Goal: Contribute content: Contribute content

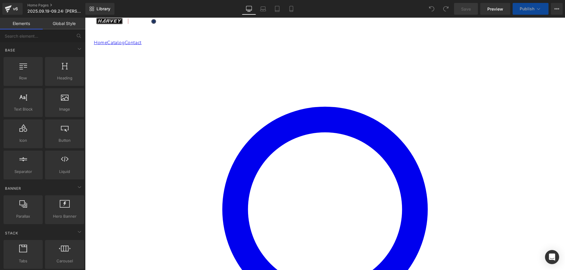
scroll to position [176, 0]
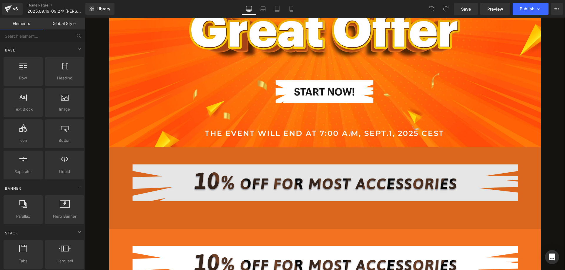
click at [320, 192] on img at bounding box center [325, 188] width 432 height 82
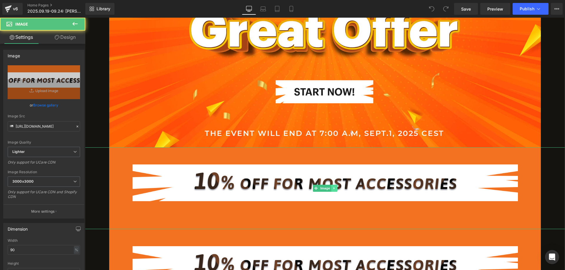
click at [332, 189] on icon at bounding box center [333, 188] width 3 height 4
click at [335, 189] on icon at bounding box center [336, 187] width 3 height 3
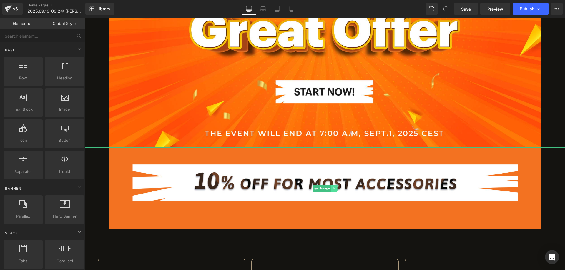
click at [333, 190] on link at bounding box center [334, 188] width 6 height 7
click at [335, 189] on icon at bounding box center [336, 187] width 3 height 3
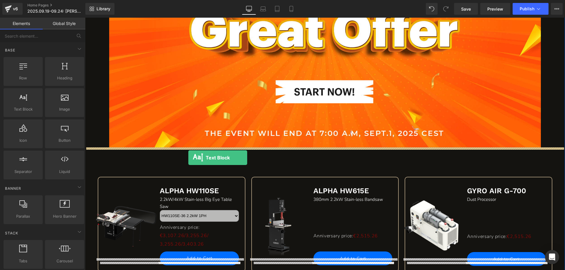
drag, startPoint x: 118, startPoint y: 127, endPoint x: 188, endPoint y: 158, distance: 76.8
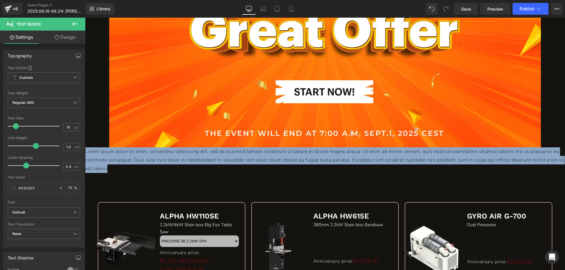
drag, startPoint x: 140, startPoint y: 168, endPoint x: 169, endPoint y: 167, distance: 29.4
paste div
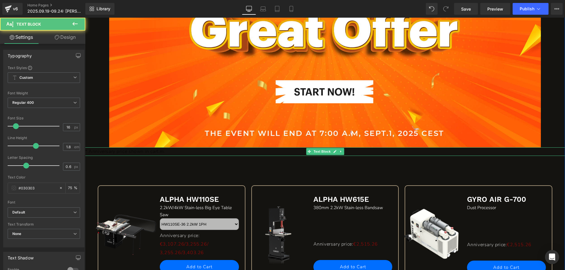
click at [376, 153] on p "* Anniversary price shown in cart.m." at bounding box center [325, 151] width 480 height 9
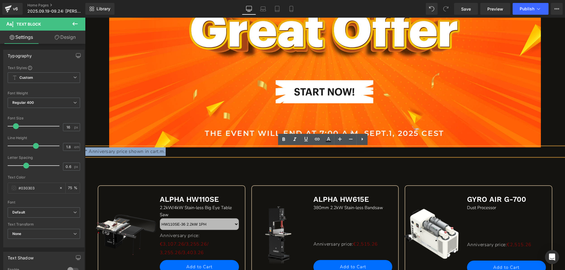
drag, startPoint x: 330, startPoint y: 152, endPoint x: 167, endPoint y: 170, distance: 163.9
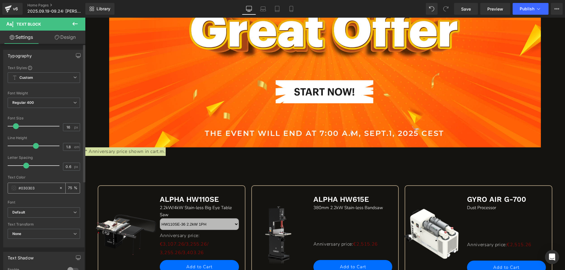
click at [13, 185] on div "#030303" at bounding box center [33, 188] width 51 height 10
click at [13, 188] on span at bounding box center [13, 188] width 5 height 5
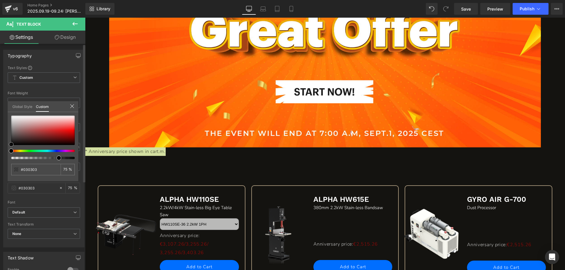
type input "#050505"
type input "#141414"
type input "#5b5b5b"
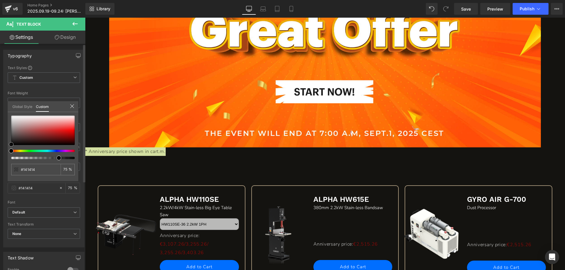
type input "#5b5b5b"
type input "#9e9e9e"
type input "#adadad"
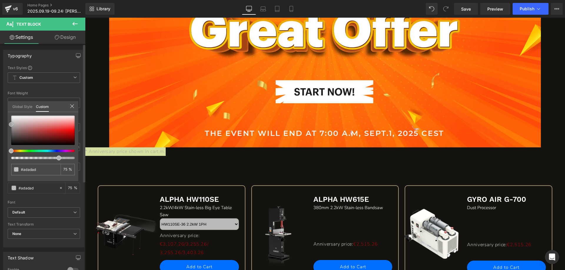
type input "#cccccc"
type input "#f9f9f9"
type input "#ffffff"
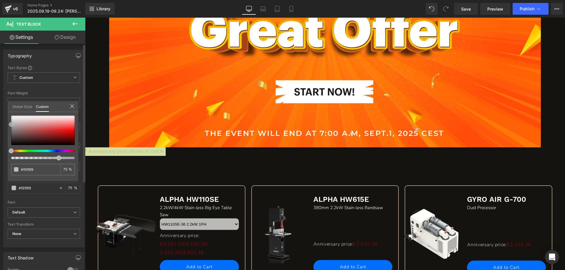
type input "#ffffff"
drag, startPoint x: 11, startPoint y: 144, endPoint x: 6, endPoint y: 106, distance: 37.9
click at [6, 106] on div "Typography Text Styles Custom Custom Setup Global Style Custom Setup Global Sty…" at bounding box center [44, 146] width 88 height 202
click at [73, 106] on icon at bounding box center [72, 106] width 5 height 5
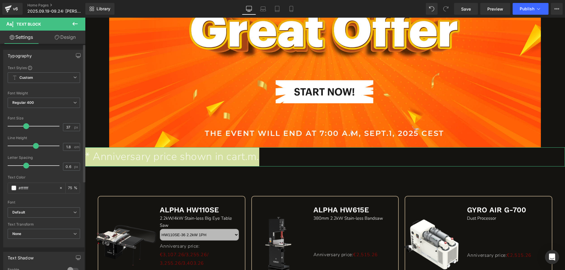
type input "39"
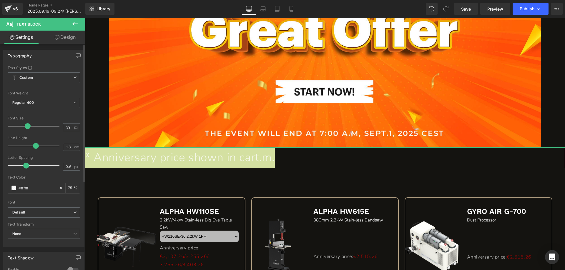
drag, startPoint x: 16, startPoint y: 126, endPoint x: 28, endPoint y: 124, distance: 11.6
click at [28, 124] on span at bounding box center [28, 126] width 6 height 6
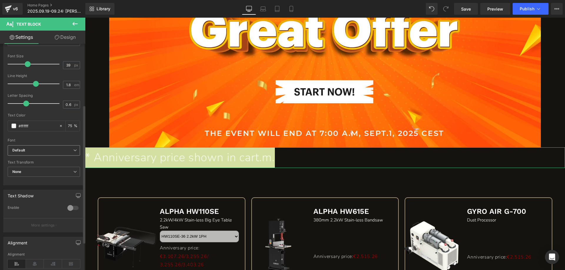
scroll to position [146, 0]
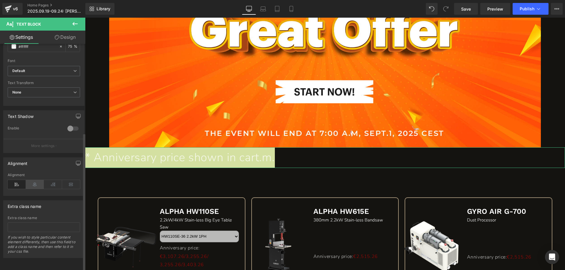
click at [34, 180] on icon at bounding box center [35, 184] width 18 height 9
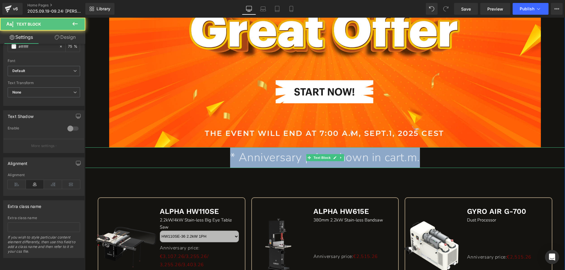
click at [399, 157] on p "* Anniversary price shown in cart.m." at bounding box center [325, 157] width 480 height 21
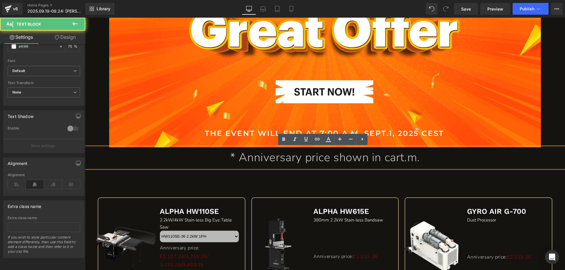
click at [430, 159] on p "* Anniversary price shown in cart.m." at bounding box center [325, 157] width 480 height 21
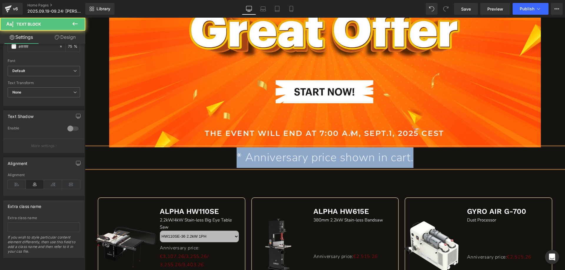
drag, startPoint x: 429, startPoint y: 157, endPoint x: 198, endPoint y: 157, distance: 230.6
click at [198, 157] on p "* Anniversary price shown in cart." at bounding box center [325, 157] width 480 height 21
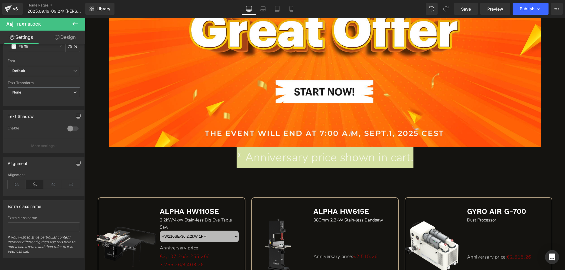
drag, startPoint x: 75, startPoint y: 24, endPoint x: 82, endPoint y: 25, distance: 7.1
click at [75, 24] on icon at bounding box center [74, 23] width 7 height 7
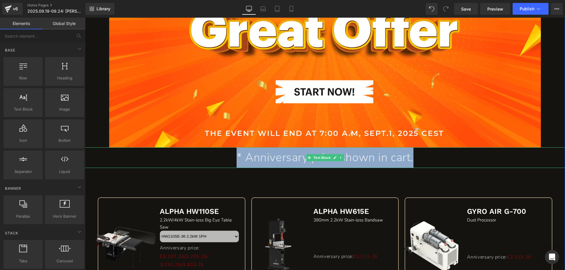
click at [214, 156] on p "* Anniversary price shown in cart." at bounding box center [325, 157] width 480 height 21
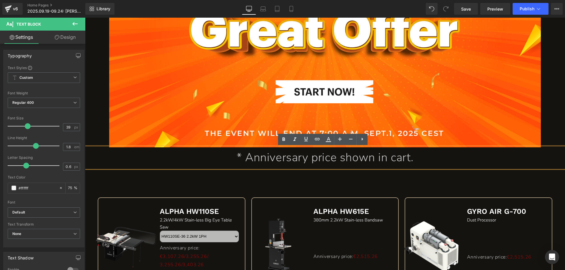
click at [229, 159] on p "* Anniversary price shown in cart." at bounding box center [325, 157] width 480 height 21
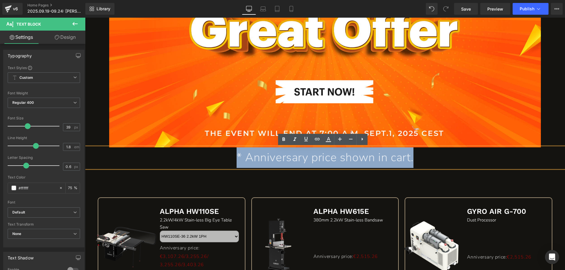
drag, startPoint x: 219, startPoint y: 157, endPoint x: 426, endPoint y: 159, distance: 206.8
click at [426, 159] on p "* Anniversary price shown in cart." at bounding box center [325, 157] width 480 height 21
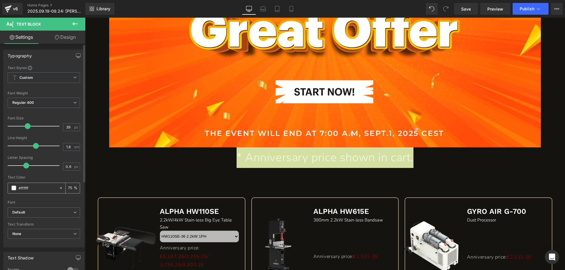
click at [13, 187] on span at bounding box center [13, 188] width 5 height 5
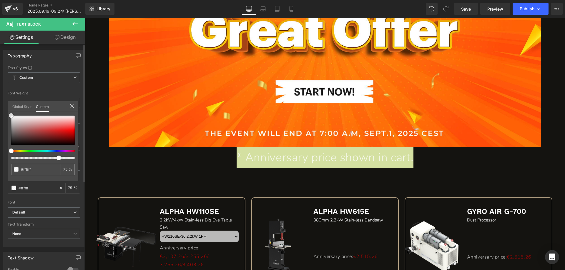
type input "#fcfcfc"
type input "#e8d8d8"
type input "#e8b9b9"
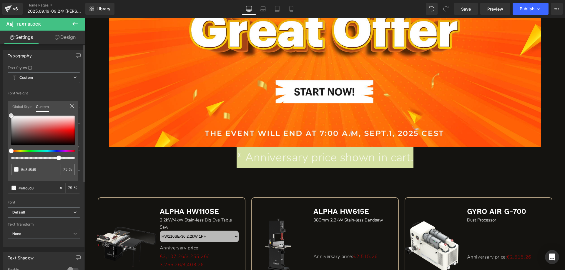
type input "#e8b9b9"
type input "#ea8e8e"
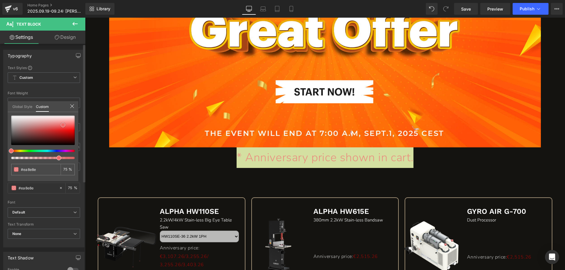
type input "#f07474"
type input "#f15959"
type input "#f65555"
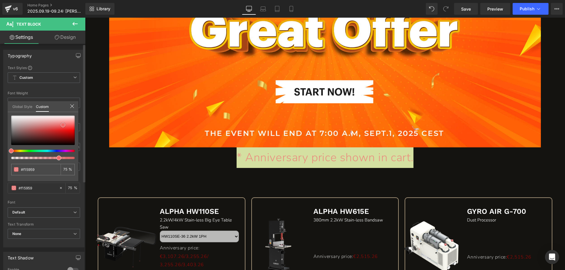
type input "#f65555"
type input "#f84d4d"
type input "#fc4a4a"
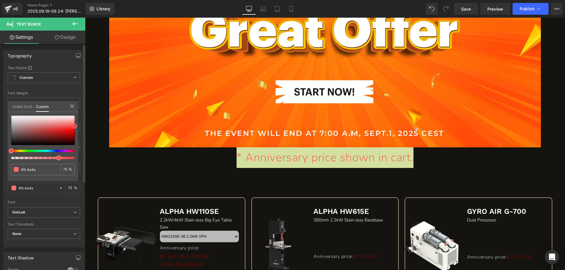
type input "#ff4747"
type input "#fe4242"
type input "#fe3e3e"
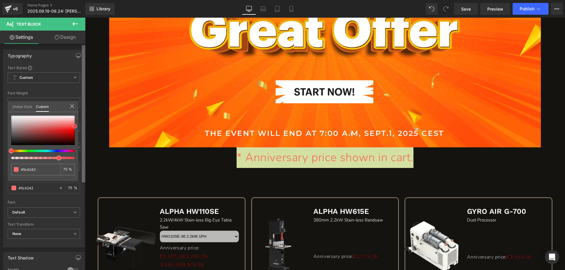
type input "#fe3e3e"
type input "#fd3434"
type input "#ff2828"
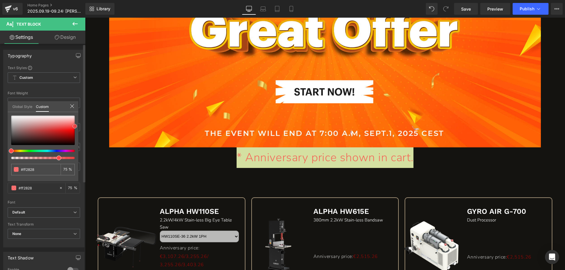
type input "#ff1414"
drag, startPoint x: 11, startPoint y: 116, endPoint x: 81, endPoint y: 130, distance: 70.8
click at [81, 130] on div "Typography Text Styles Custom Custom Setup Global Style Custom Setup Global Sty…" at bounding box center [44, 146] width 88 height 202
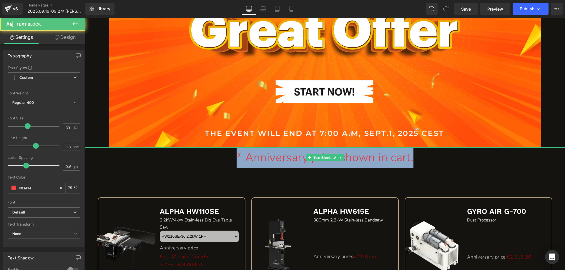
drag, startPoint x: 218, startPoint y: 157, endPoint x: 428, endPoint y: 156, distance: 210.3
click at [428, 156] on p "* Anniversary price shown in cart." at bounding box center [325, 157] width 480 height 21
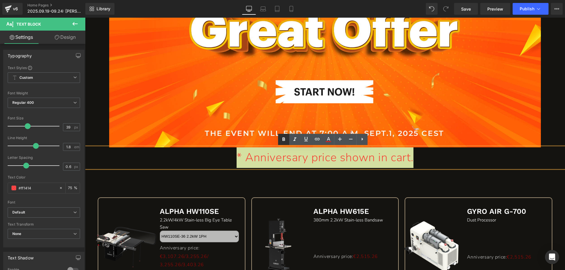
click at [282, 139] on icon at bounding box center [283, 139] width 7 height 7
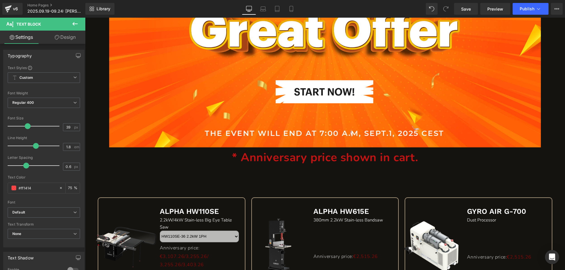
drag, startPoint x: 74, startPoint y: 25, endPoint x: 84, endPoint y: 25, distance: 10.3
click at [75, 24] on icon at bounding box center [74, 23] width 7 height 7
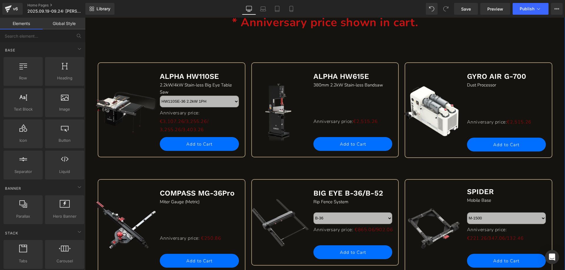
scroll to position [324, 0]
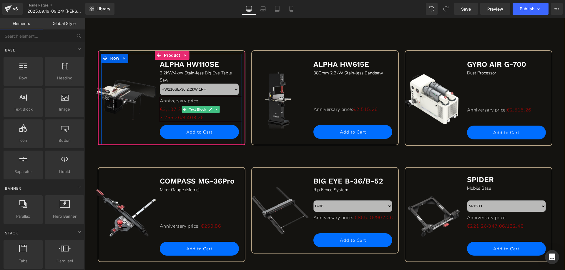
click at [172, 114] on p "3,255.26/3,403.26" at bounding box center [201, 118] width 82 height 9
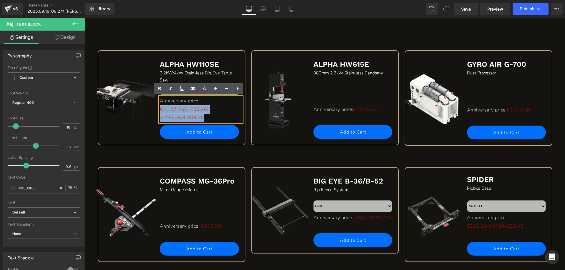
drag, startPoint x: 207, startPoint y: 117, endPoint x: 158, endPoint y: 111, distance: 49.4
click at [160, 111] on div "Anniversary price: €3,107.26/3,255.26/ 3,255.26/3,403.26" at bounding box center [201, 109] width 82 height 25
click at [160, 89] on icon at bounding box center [159, 89] width 3 height 4
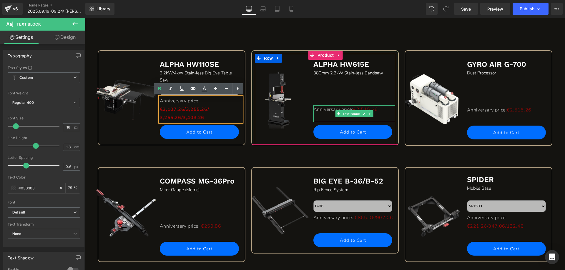
click at [381, 110] on p "Anniversary price: €2,515.26" at bounding box center [354, 109] width 82 height 9
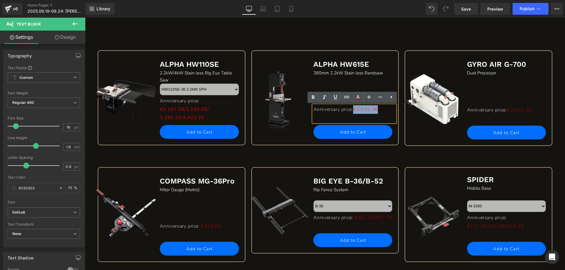
drag, startPoint x: 380, startPoint y: 109, endPoint x: 356, endPoint y: 108, distance: 23.3
click at [356, 108] on p "Anniversary price: €2,515.26" at bounding box center [354, 109] width 82 height 9
click at [313, 96] on icon at bounding box center [312, 97] width 7 height 7
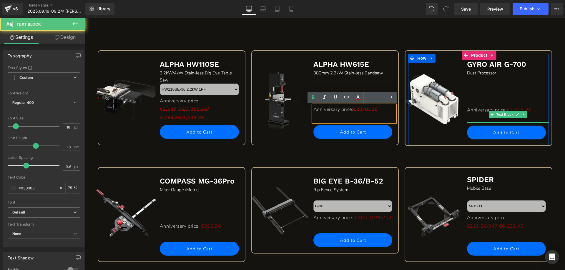
click at [531, 110] on p "Anniversary price: €2,515.26" at bounding box center [508, 110] width 82 height 9
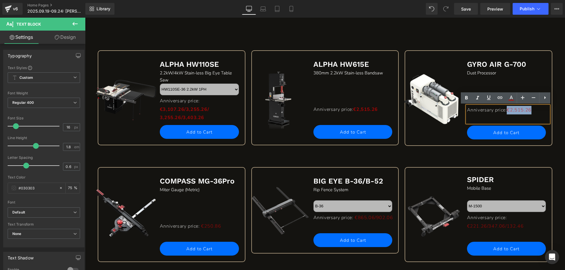
drag, startPoint x: 531, startPoint y: 109, endPoint x: 508, endPoint y: 109, distance: 22.9
click at [508, 109] on p "Anniversary price: €2,515.26" at bounding box center [508, 110] width 82 height 9
click at [466, 97] on icon at bounding box center [466, 97] width 7 height 7
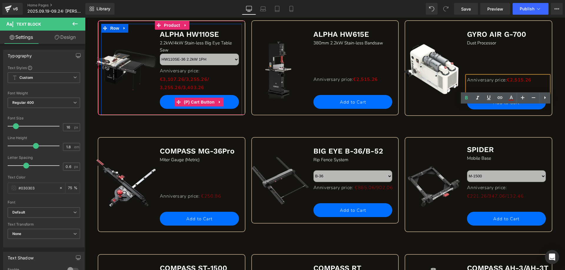
scroll to position [382, 0]
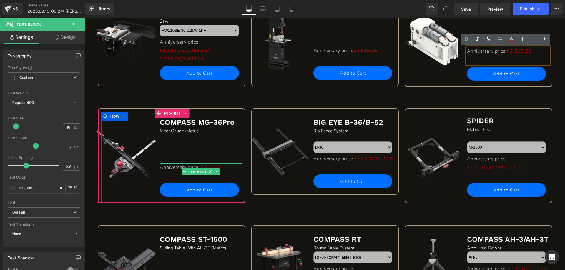
click at [224, 167] on p "Anniversary price: €250.86" at bounding box center [201, 167] width 82 height 9
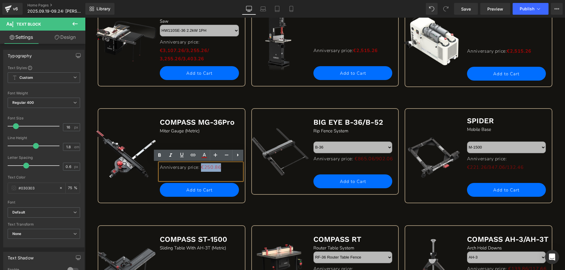
drag, startPoint x: 223, startPoint y: 168, endPoint x: 202, endPoint y: 166, distance: 20.7
click at [202, 166] on p "Anniversary price: €250.86" at bounding box center [201, 167] width 82 height 9
click at [161, 156] on icon at bounding box center [159, 155] width 3 height 4
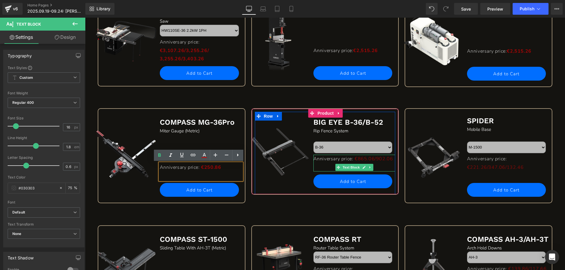
click at [378, 163] on p "Anniversary price: €865.06/902.06" at bounding box center [354, 159] width 82 height 9
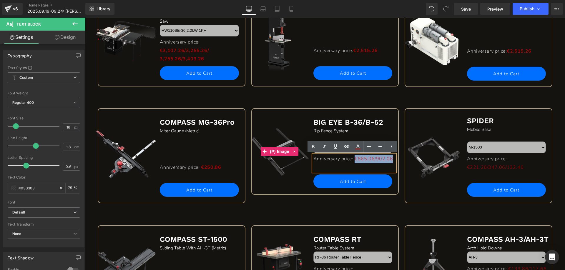
drag, startPoint x: 353, startPoint y: 166, endPoint x: 306, endPoint y: 166, distance: 46.8
click at [306, 166] on div "Sale Off (P) Image BIG EYE B-36/B-52 Text Block Rip Fence System Text Block B-3…" at bounding box center [325, 153] width 141 height 82
click at [315, 148] on icon at bounding box center [312, 146] width 7 height 7
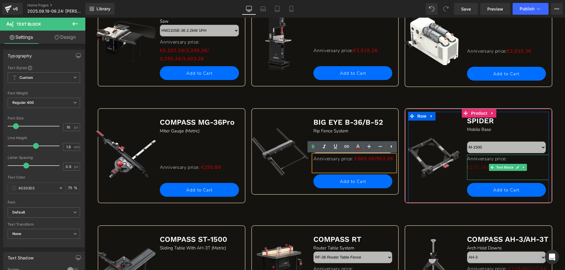
click at [536, 166] on p "Anniversary price: €221.26/347.06/132.46" at bounding box center [508, 163] width 82 height 17
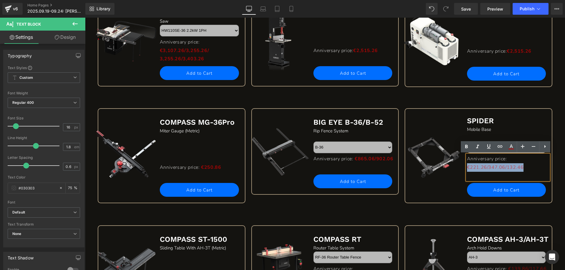
drag, startPoint x: 494, startPoint y: 167, endPoint x: 466, endPoint y: 166, distance: 28.2
click at [467, 166] on p "Anniversary price: €221.26/347.06/132.46" at bounding box center [508, 163] width 82 height 17
click at [465, 146] on icon at bounding box center [466, 147] width 3 height 4
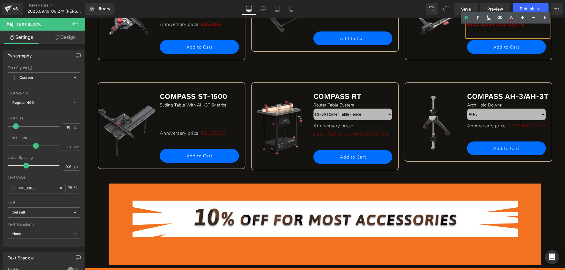
scroll to position [529, 0]
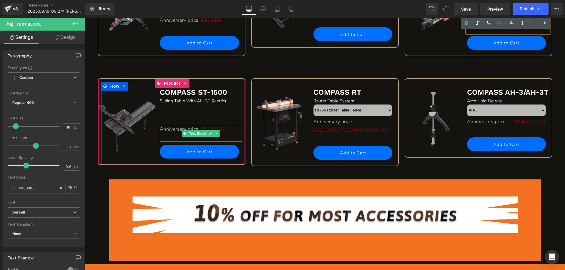
click at [225, 128] on span "€1,109.26" at bounding box center [213, 129] width 24 height 6
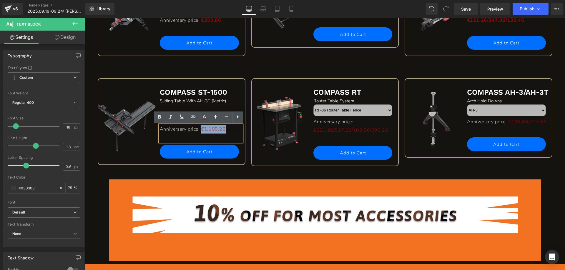
drag, startPoint x: 227, startPoint y: 130, endPoint x: 202, endPoint y: 129, distance: 24.7
click at [202, 129] on p "Anniversary price: €1,109.26" at bounding box center [201, 129] width 82 height 9
click at [159, 115] on icon at bounding box center [159, 117] width 7 height 7
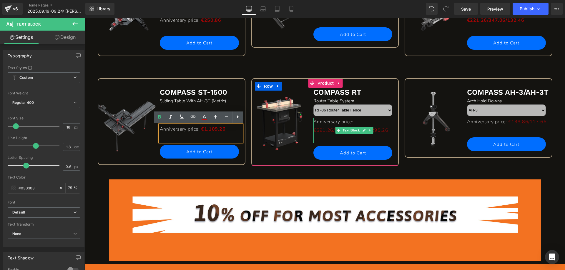
click at [387, 134] on p "Anniversary price: €591.26/517.26/102.86/295.26" at bounding box center [354, 126] width 82 height 17
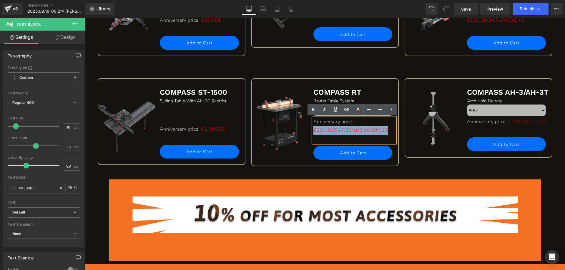
drag, startPoint x: 384, startPoint y: 129, endPoint x: 312, endPoint y: 128, distance: 72.4
click at [313, 128] on p "Anniversary price: €591.26/517.26/102.86/295.26" at bounding box center [354, 126] width 82 height 17
click at [314, 107] on icon at bounding box center [312, 109] width 7 height 7
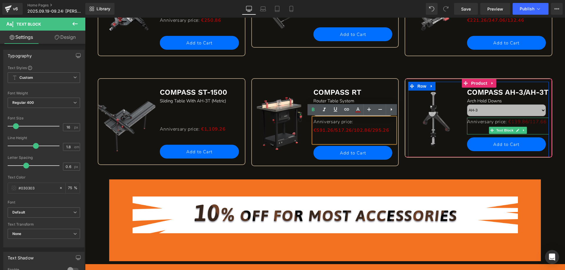
click at [527, 126] on p "Anniversary price: €139.86/117.66" at bounding box center [508, 122] width 82 height 9
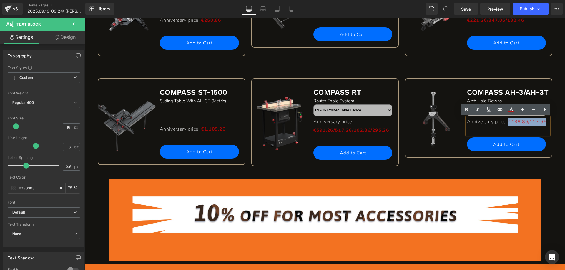
drag, startPoint x: 506, startPoint y: 130, endPoint x: 466, endPoint y: 131, distance: 40.3
click at [467, 126] on p "Anniversary price: €139.86/117.66" at bounding box center [508, 122] width 82 height 9
click at [466, 109] on icon at bounding box center [466, 109] width 7 height 7
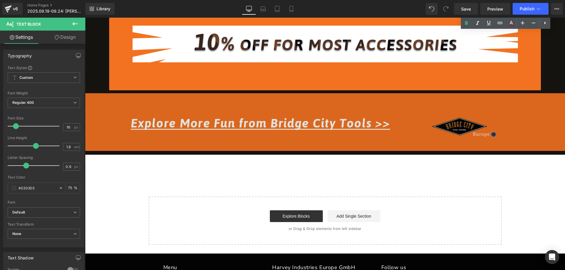
scroll to position [706, 0]
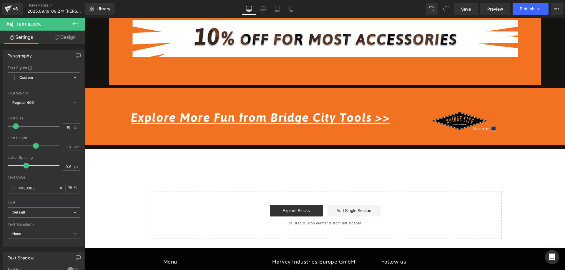
drag, startPoint x: 74, startPoint y: 25, endPoint x: 83, endPoint y: 26, distance: 8.7
click at [77, 25] on icon at bounding box center [74, 23] width 7 height 7
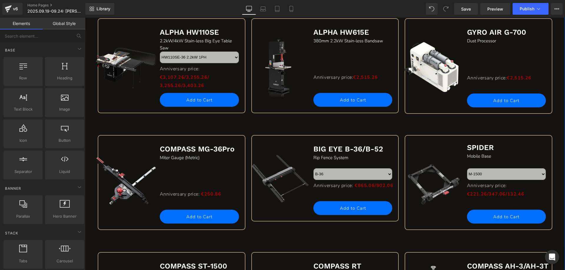
scroll to position [265, 0]
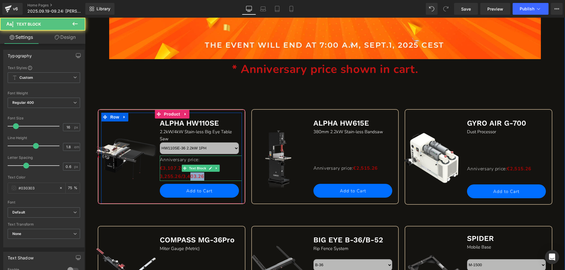
drag, startPoint x: 202, startPoint y: 177, endPoint x: 189, endPoint y: 177, distance: 13.2
click at [189, 177] on strong "3,255.26/3,403.26" at bounding box center [182, 176] width 44 height 6
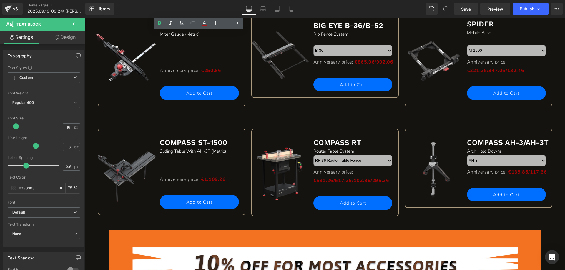
scroll to position [529, 0]
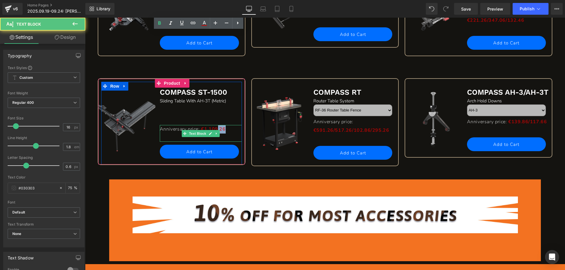
drag, startPoint x: 227, startPoint y: 130, endPoint x: 219, endPoint y: 129, distance: 8.5
click at [219, 129] on p "Anniversary price: €1,109.26" at bounding box center [201, 129] width 82 height 9
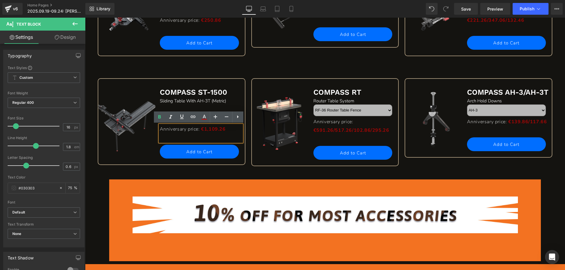
click at [222, 134] on p at bounding box center [201, 138] width 82 height 9
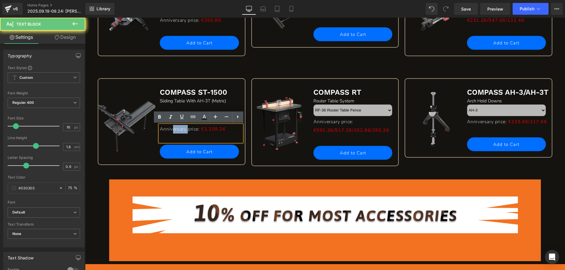
click at [171, 129] on span "Anniversary price:" at bounding box center [180, 129] width 40 height 6
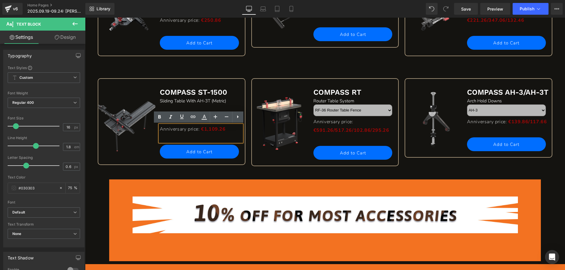
click at [219, 132] on strong "€1,109.26" at bounding box center [213, 129] width 24 height 6
drag, startPoint x: 231, startPoint y: 129, endPoint x: 158, endPoint y: 129, distance: 73.5
click at [160, 129] on p "Anniversary price: €1,109.26" at bounding box center [201, 129] width 82 height 9
click at [214, 117] on icon at bounding box center [215, 116] width 7 height 7
type input "18"
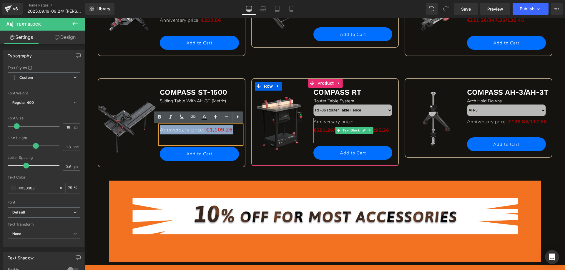
click at [351, 134] on p "Anniversary price: €591.26/517.26/102.86/295.26" at bounding box center [354, 126] width 82 height 17
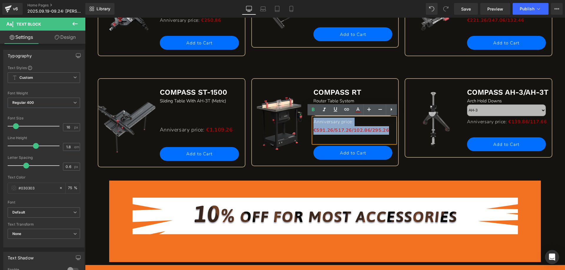
drag, startPoint x: 391, startPoint y: 130, endPoint x: 311, endPoint y: 122, distance: 80.1
click at [313, 122] on p "Anniversary price: €591.26/517.26/102.86/295.26" at bounding box center [354, 126] width 82 height 17
click at [369, 110] on icon at bounding box center [369, 110] width 4 height 4
type input "18"
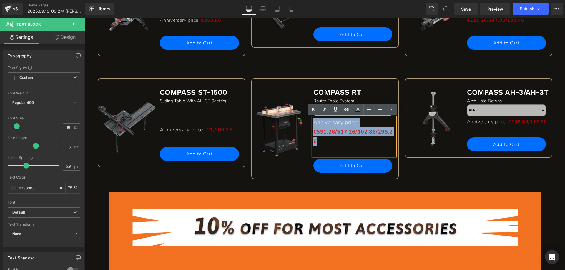
click at [365, 139] on p "Anniversary price: €591.26/517.26/102.86/295.26" at bounding box center [354, 132] width 82 height 29
click at [358, 131] on strong "€591.26/517.26/102.86/295.26" at bounding box center [352, 136] width 79 height 16
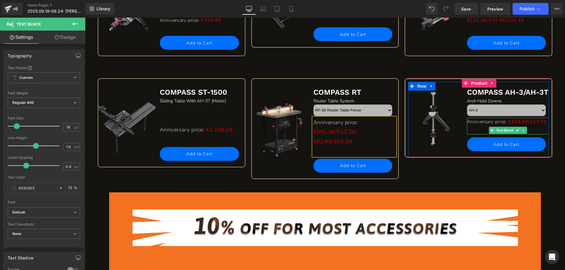
click at [530, 126] on p "Anniversary price: €139.86/117.66" at bounding box center [508, 122] width 82 height 9
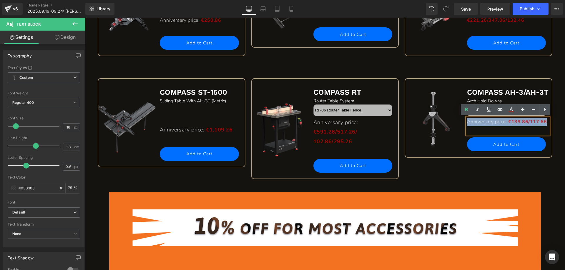
drag, startPoint x: 482, startPoint y: 129, endPoint x: 465, endPoint y: 124, distance: 17.6
click at [467, 124] on p "Anniversary price: €139.86/117.66" at bounding box center [508, 122] width 82 height 9
click at [520, 111] on icon at bounding box center [522, 109] width 7 height 7
type input "18"
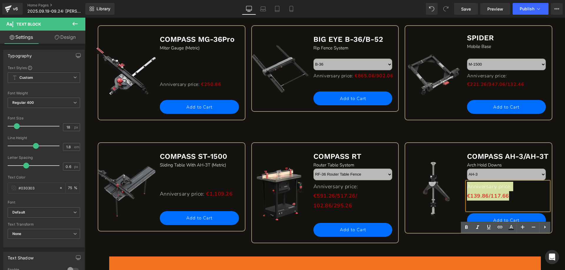
scroll to position [412, 0]
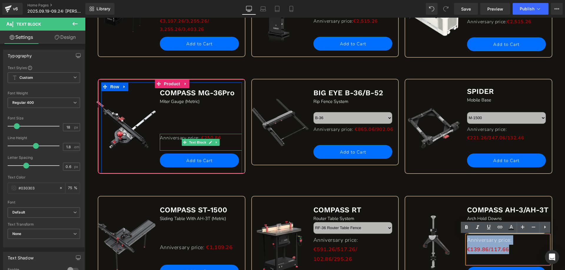
click at [225, 136] on p "Anniversary price: €250.86" at bounding box center [201, 138] width 82 height 9
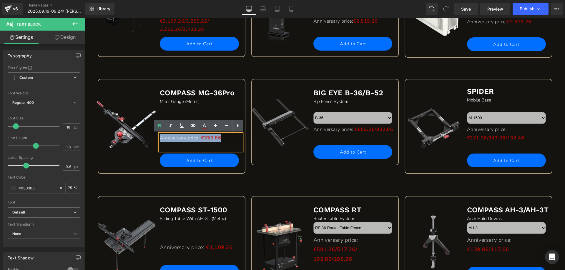
drag, startPoint x: 228, startPoint y: 137, endPoint x: 159, endPoint y: 136, distance: 69.4
click at [160, 136] on p "Anniversary price: €250.86" at bounding box center [201, 138] width 82 height 9
click at [215, 124] on icon at bounding box center [215, 125] width 7 height 7
type input "18"
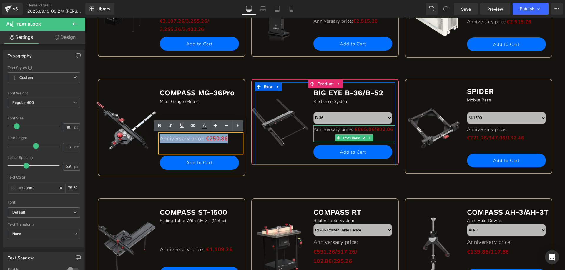
click at [381, 134] on p "Anniversary price: €865.06/902.06" at bounding box center [354, 129] width 82 height 9
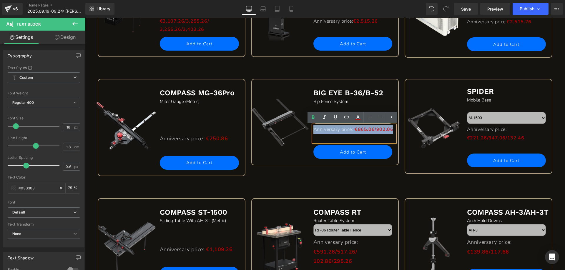
drag, startPoint x: 357, startPoint y: 139, endPoint x: 313, endPoint y: 131, distance: 45.5
click at [313, 131] on p "Anniversary price: €865.06/902.06" at bounding box center [354, 129] width 82 height 9
click at [370, 119] on icon at bounding box center [368, 117] width 7 height 7
type input "18"
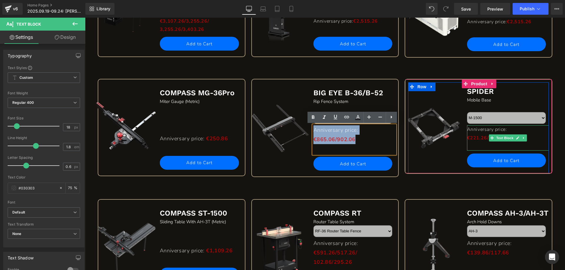
click at [528, 139] on p "Anniversary price: €221.26/347.06/132.46" at bounding box center [508, 133] width 82 height 17
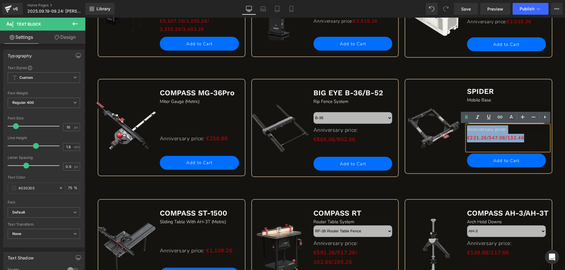
drag, startPoint x: 518, startPoint y: 137, endPoint x: 466, endPoint y: 131, distance: 52.8
click at [467, 131] on p "Anniversary price: €221.26/347.06/132.46" at bounding box center [508, 133] width 82 height 17
click at [522, 117] on icon at bounding box center [523, 117] width 4 height 4
type input "18"
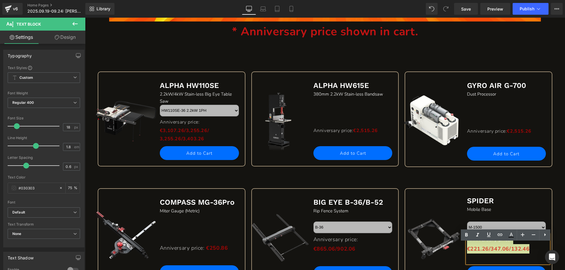
scroll to position [294, 0]
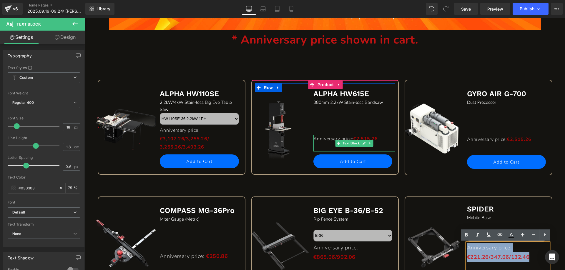
click at [376, 138] on strong "€2,515.26" at bounding box center [365, 139] width 24 height 6
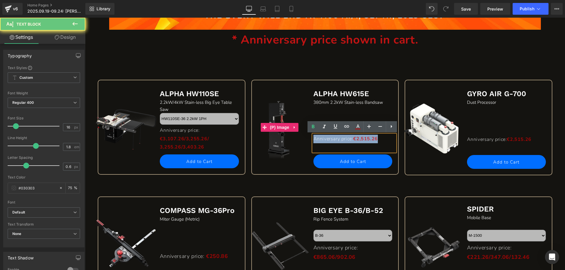
drag, startPoint x: 384, startPoint y: 137, endPoint x: 306, endPoint y: 137, distance: 77.7
click at [306, 137] on div "Sale Off (P) Image ALPHA HW615E Text Block 380mm 2.2kW Stain-less Bandsaw Text …" at bounding box center [325, 128] width 141 height 91
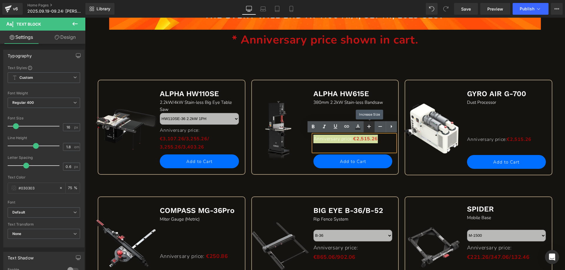
click at [367, 128] on icon at bounding box center [368, 126] width 7 height 7
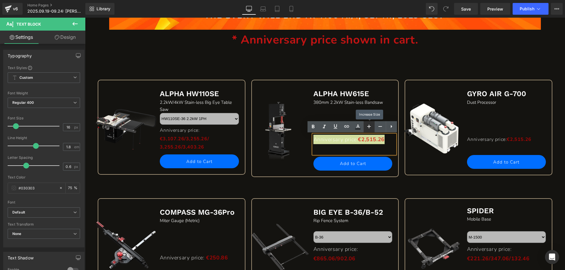
type input "18"
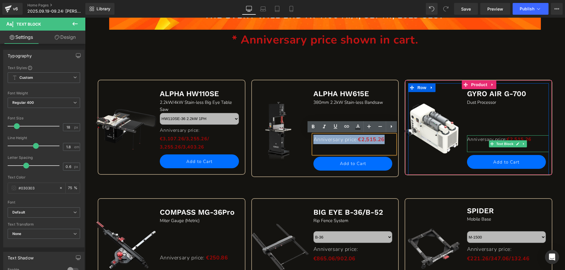
click at [532, 141] on p "Anniversary price: €2,515.26" at bounding box center [508, 139] width 82 height 9
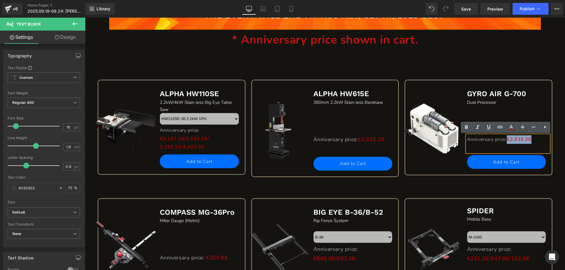
drag, startPoint x: 521, startPoint y: 140, endPoint x: 508, endPoint y: 140, distance: 12.6
click at [508, 140] on p "Anniversary price: €2,515.26" at bounding box center [508, 139] width 82 height 9
click at [468, 126] on icon at bounding box center [466, 127] width 7 height 7
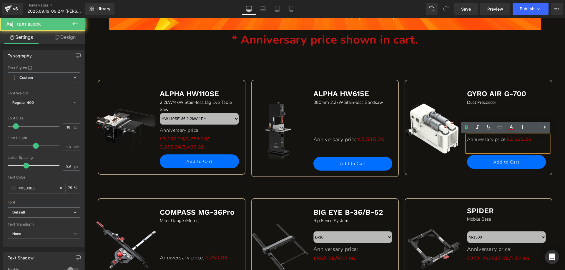
click at [526, 146] on p at bounding box center [508, 148] width 82 height 9
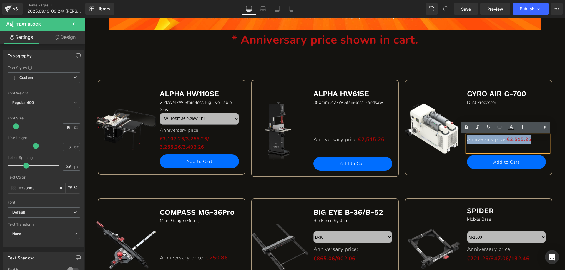
drag, startPoint x: 535, startPoint y: 141, endPoint x: 465, endPoint y: 140, distance: 69.7
click at [467, 140] on p "Anniversary price: €2,515.26" at bounding box center [508, 139] width 82 height 9
click at [523, 129] on icon at bounding box center [522, 127] width 7 height 7
type input "18"
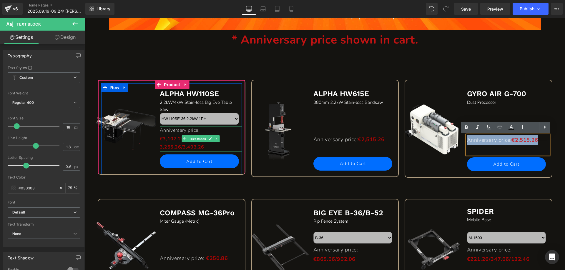
click at [220, 148] on p "3,255.26/3,403.26" at bounding box center [201, 147] width 82 height 9
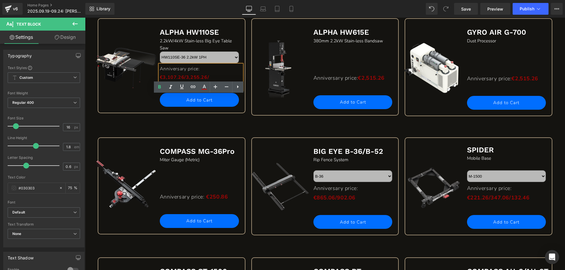
scroll to position [324, 0]
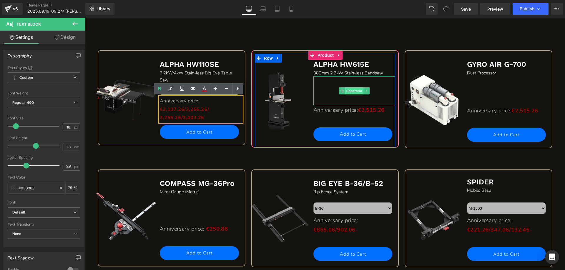
click at [354, 91] on span "Separator" at bounding box center [354, 90] width 18 height 7
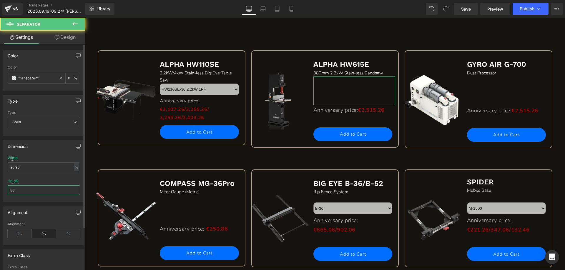
drag, startPoint x: 21, startPoint y: 189, endPoint x: 6, endPoint y: 189, distance: 15.0
click at [6, 189] on div "25.95% Width 25.95 % % px 88px Height 88" at bounding box center [44, 179] width 81 height 46
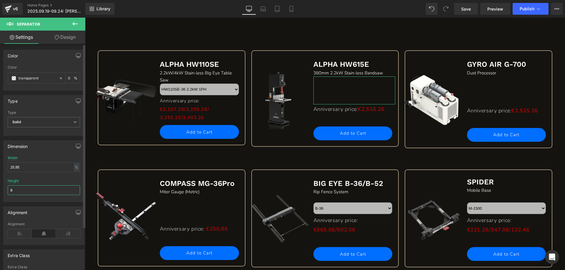
type input "82"
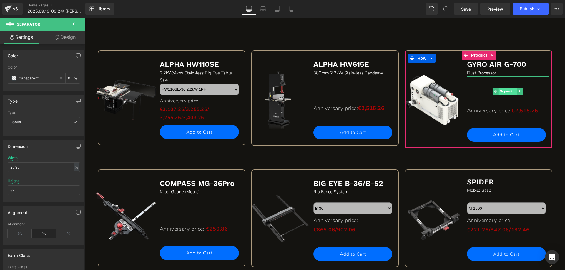
click at [501, 92] on span "Separator" at bounding box center [508, 91] width 18 height 7
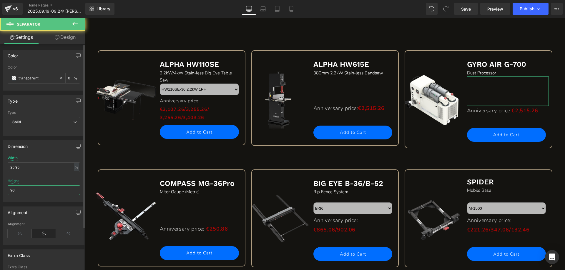
drag, startPoint x: 26, startPoint y: 189, endPoint x: 2, endPoint y: 189, distance: 24.1
click at [2, 189] on div "Dimension 25.95% Width 25.95 % % px 90px Height 90" at bounding box center [44, 169] width 88 height 66
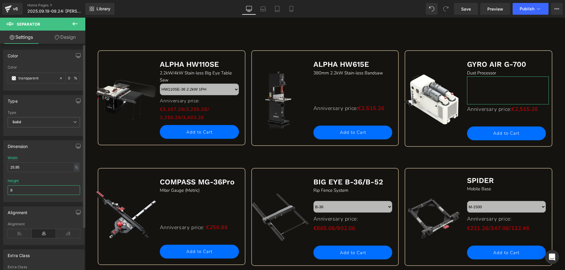
type input "82"
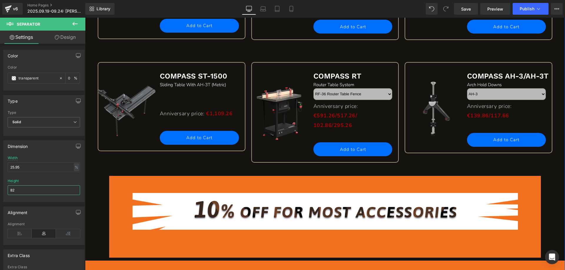
scroll to position [559, 0]
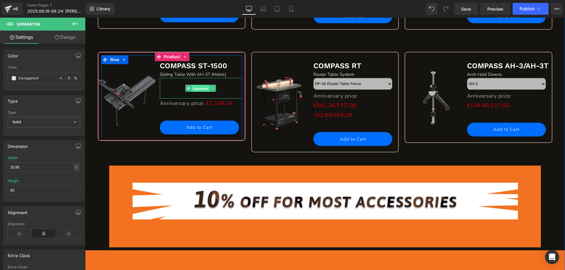
click at [197, 88] on span "Separator" at bounding box center [200, 88] width 18 height 7
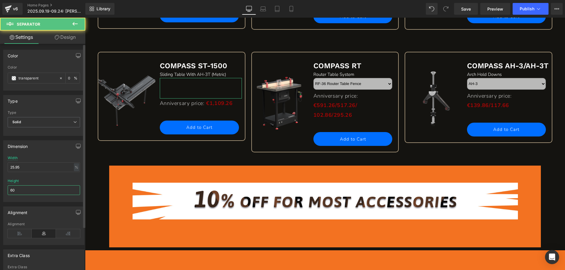
drag, startPoint x: 33, startPoint y: 193, endPoint x: 4, endPoint y: 191, distance: 28.6
click at [4, 191] on div "25.95% Width 25.95 % % px 60px Height 60" at bounding box center [44, 179] width 81 height 46
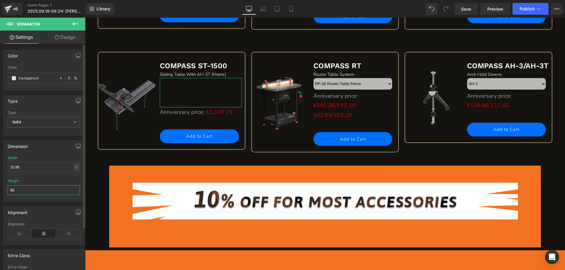
type input "9"
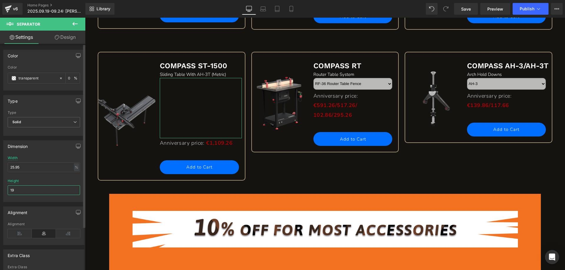
type input "1"
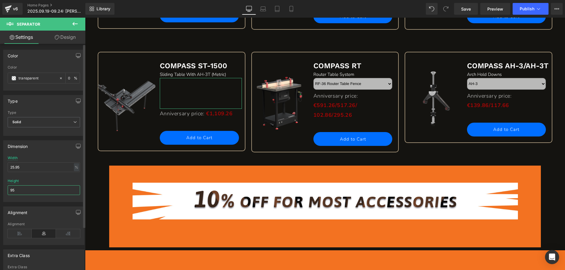
drag, startPoint x: 18, startPoint y: 191, endPoint x: 12, endPoint y: 188, distance: 6.5
click at [12, 188] on input "95" at bounding box center [44, 190] width 72 height 10
type input "98"
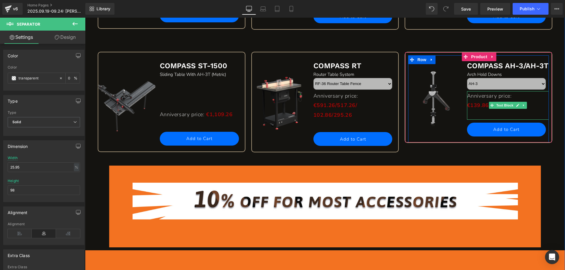
click at [479, 118] on p at bounding box center [508, 114] width 82 height 9
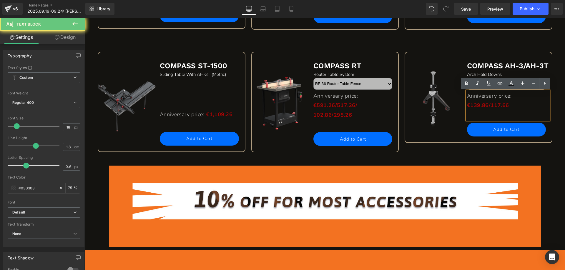
click at [475, 113] on p at bounding box center [508, 114] width 82 height 9
click at [467, 96] on span "Anniversary price:" at bounding box center [489, 95] width 45 height 7
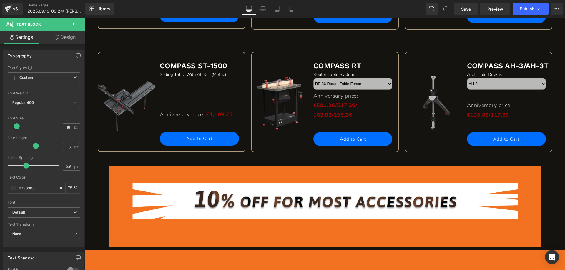
click at [77, 23] on icon at bounding box center [74, 23] width 7 height 7
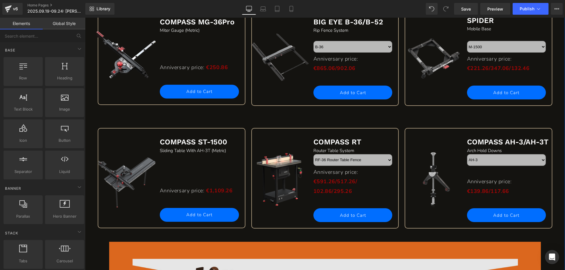
scroll to position [353, 0]
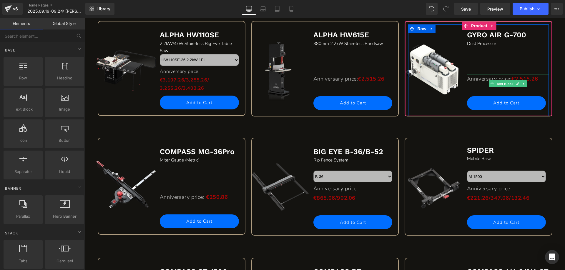
click at [528, 80] on strong "€2,515.26" at bounding box center [524, 78] width 26 height 7
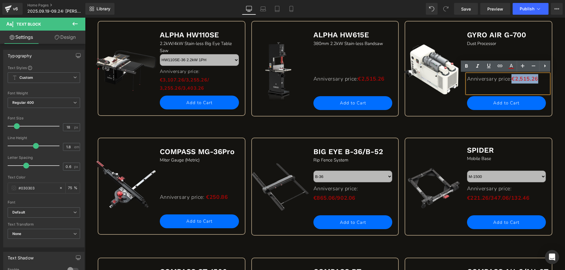
drag, startPoint x: 538, startPoint y: 79, endPoint x: 513, endPoint y: 79, distance: 25.3
click at [513, 79] on p "Anniversary price: €2,515.26" at bounding box center [508, 78] width 82 height 9
click at [467, 65] on icon at bounding box center [466, 66] width 3 height 4
click at [523, 79] on strong "€2,515.26" at bounding box center [524, 78] width 26 height 7
drag, startPoint x: 513, startPoint y: 79, endPoint x: 538, endPoint y: 79, distance: 24.4
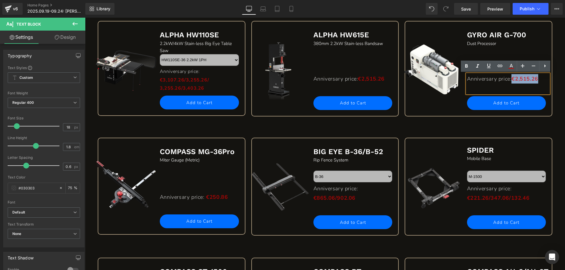
click at [538, 79] on strong "€2,515.26" at bounding box center [524, 78] width 26 height 7
click at [465, 68] on icon at bounding box center [466, 66] width 7 height 7
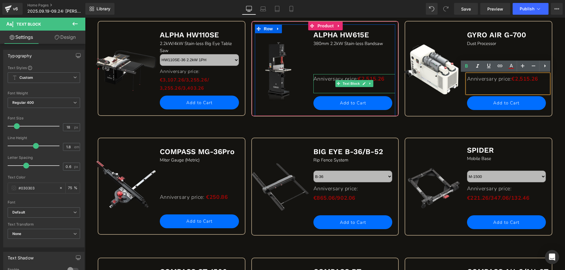
click at [377, 81] on strong "€2,515.26" at bounding box center [371, 78] width 26 height 7
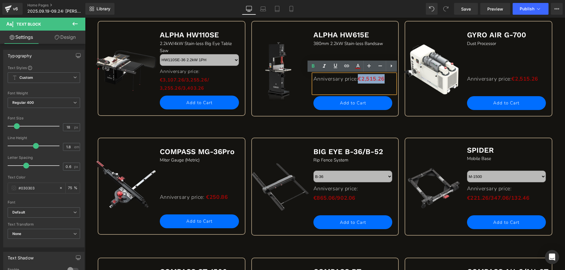
drag, startPoint x: 361, startPoint y: 77, endPoint x: 387, endPoint y: 76, distance: 26.2
click at [384, 76] on strong "€2,515.26" at bounding box center [371, 78] width 26 height 7
copy strong "€2,515.26"
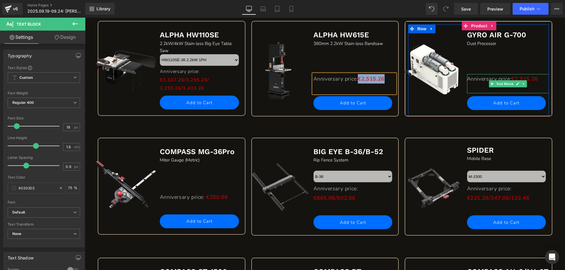
click at [535, 80] on strong "€2,515.26" at bounding box center [524, 78] width 26 height 7
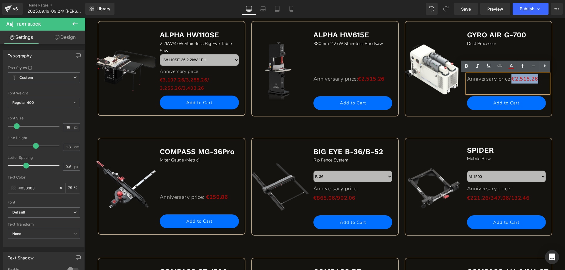
drag, startPoint x: 513, startPoint y: 79, endPoint x: 538, endPoint y: 79, distance: 25.3
click at [538, 79] on p "Anniversary price: €2,515.26" at bounding box center [508, 78] width 82 height 9
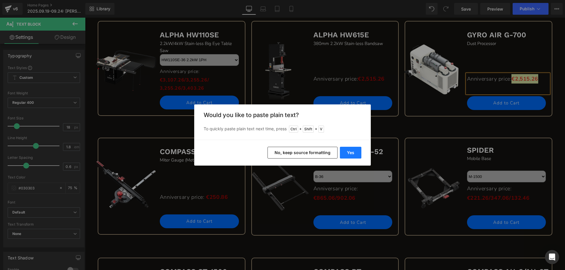
click at [349, 152] on button "Yes" at bounding box center [350, 153] width 21 height 12
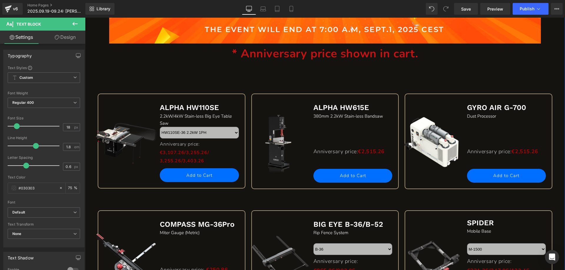
scroll to position [265, 0]
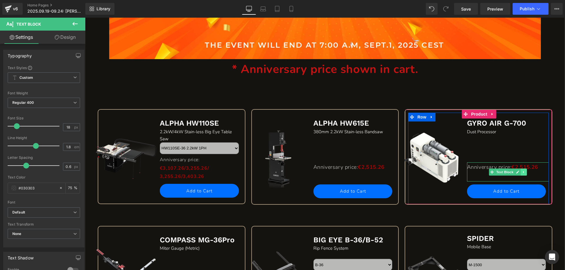
click at [522, 173] on icon at bounding box center [523, 172] width 3 height 4
click at [525, 172] on icon at bounding box center [526, 171] width 3 height 3
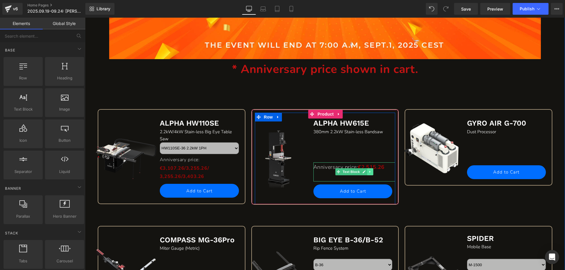
click at [370, 172] on link at bounding box center [370, 171] width 6 height 7
click at [365, 172] on icon at bounding box center [366, 171] width 3 height 3
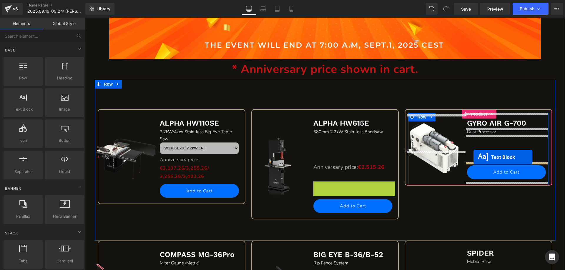
drag, startPoint x: 336, startPoint y: 191, endPoint x: 473, endPoint y: 157, distance: 141.2
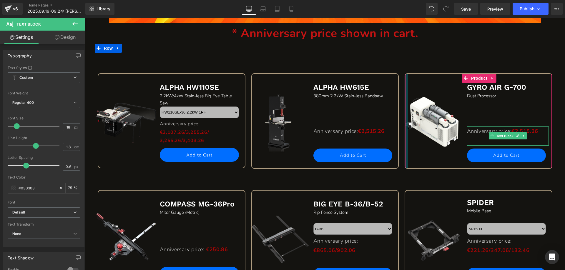
scroll to position [235, 0]
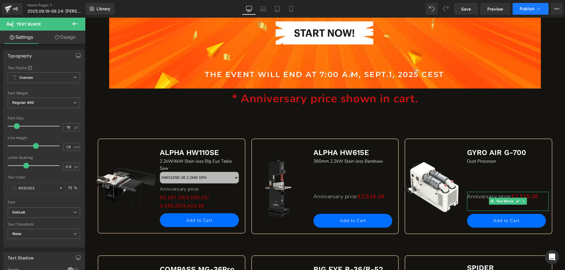
click at [524, 8] on span "Publish" at bounding box center [526, 8] width 15 height 5
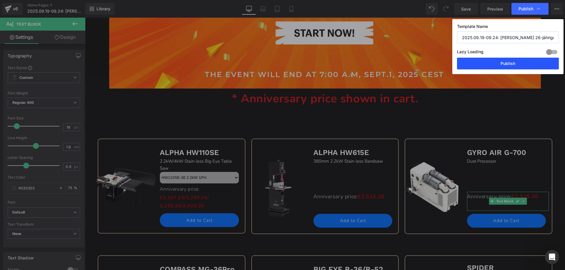
click at [489, 64] on button "Publish" at bounding box center [508, 64] width 102 height 12
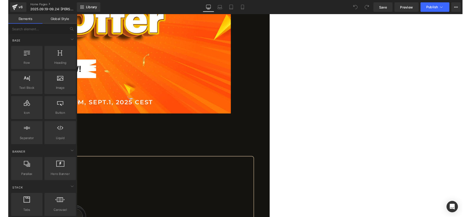
scroll to position [235, 0]
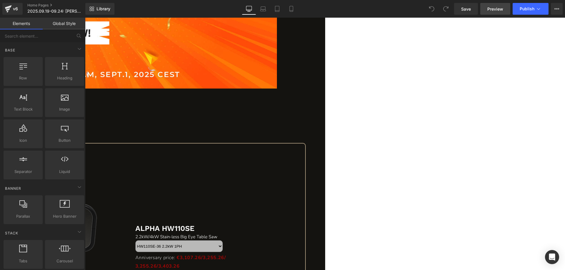
click at [493, 8] on span "Preview" at bounding box center [495, 9] width 16 height 6
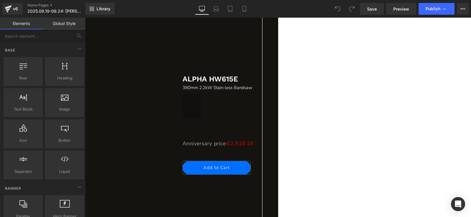
scroll to position [677, 0]
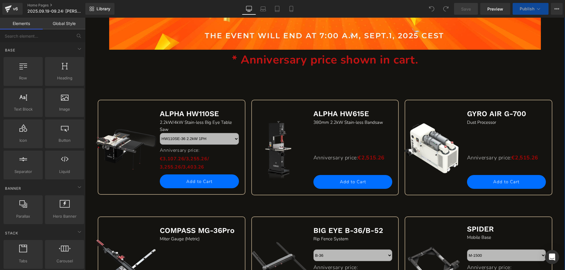
scroll to position [294, 0]
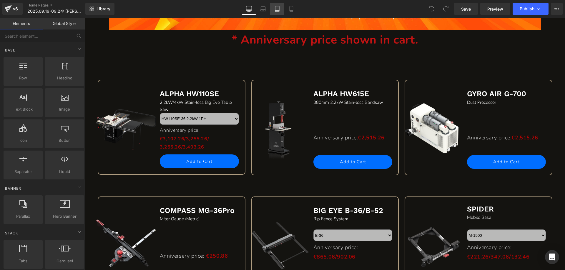
click at [279, 7] on icon at bounding box center [277, 9] width 6 height 6
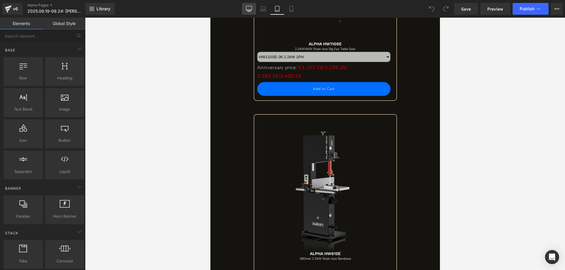
click at [245, 10] on link "Desktop" at bounding box center [249, 9] width 14 height 12
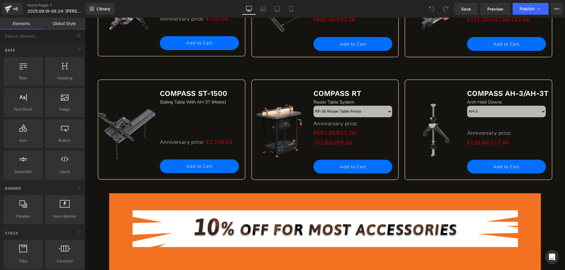
scroll to position [529, 0]
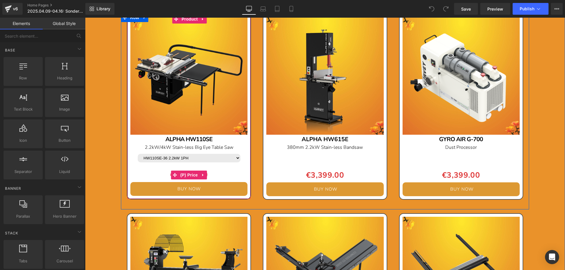
scroll to position [559, 0]
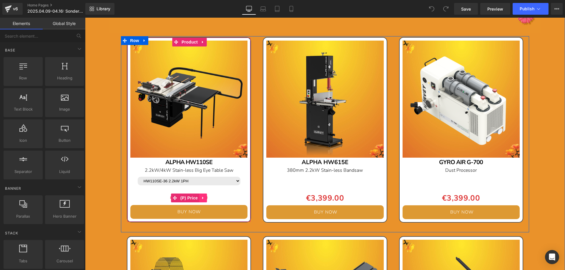
click at [202, 199] on icon at bounding box center [203, 198] width 4 height 4
click at [205, 198] on icon at bounding box center [207, 198] width 4 height 4
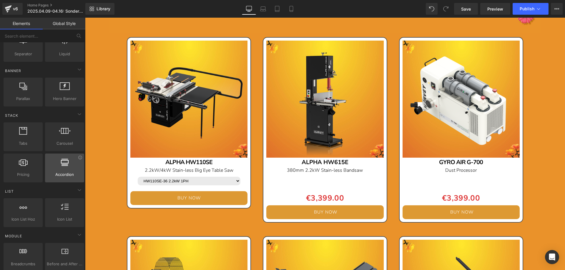
scroll to position [0, 0]
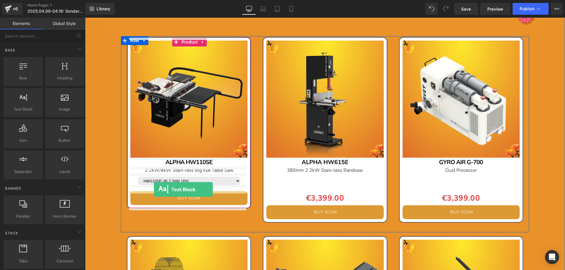
drag, startPoint x: 111, startPoint y: 127, endPoint x: 154, endPoint y: 189, distance: 76.0
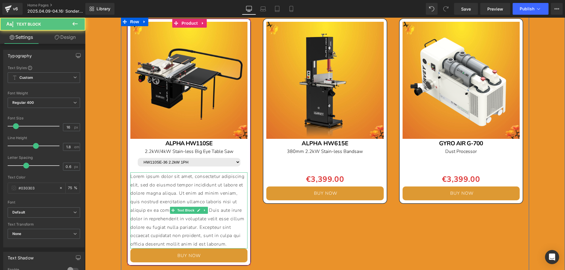
scroll to position [588, 0]
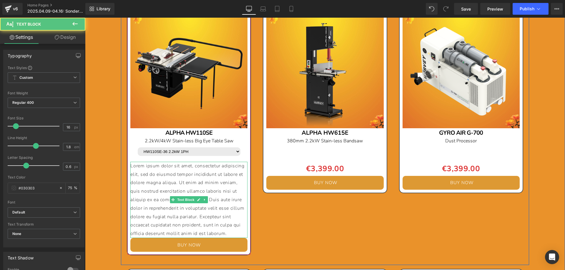
click at [229, 234] on p "Lorem ipsum dolor sit amet, consectetur adipiscing elit, sed do eiusmod tempor …" at bounding box center [188, 200] width 117 height 76
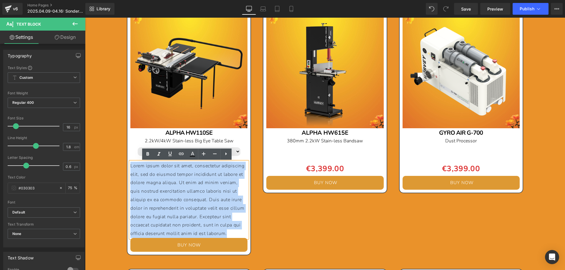
drag, startPoint x: 228, startPoint y: 233, endPoint x: 129, endPoint y: 169, distance: 117.6
click at [130, 169] on p "Lorem ipsum dolor sit amet, consectetur adipiscing elit, sed do eiusmod tempor …" at bounding box center [188, 200] width 117 height 76
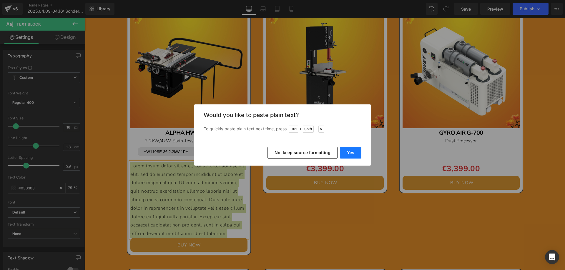
click at [350, 152] on button "Yes" at bounding box center [350, 153] width 21 height 12
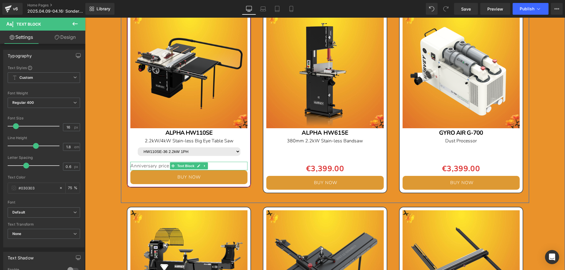
click at [212, 166] on p "Anniversary price" at bounding box center [188, 166] width 117 height 9
click at [209, 167] on p "Anniversary price:" at bounding box center [188, 166] width 117 height 9
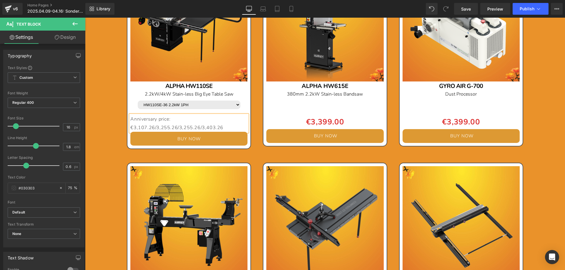
scroll to position [647, 0]
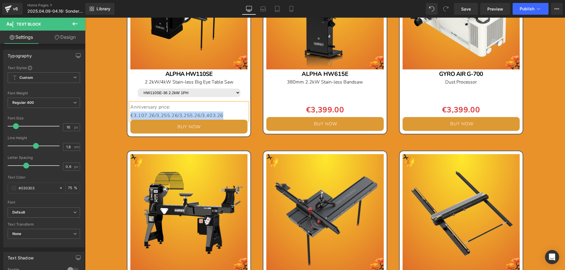
drag, startPoint x: 221, startPoint y: 114, endPoint x: 128, endPoint y: 114, distance: 92.9
click at [130, 114] on p "Anniversary price:€3,107.26/3,255.26/3,255.26/3,403.26" at bounding box center [188, 111] width 117 height 17
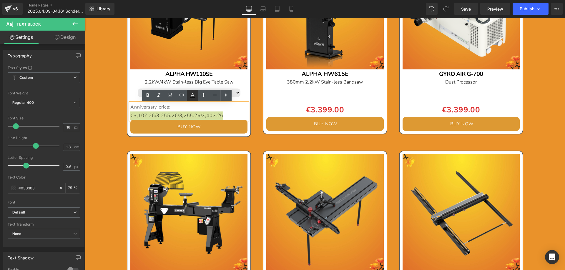
click at [193, 97] on icon at bounding box center [192, 97] width 5 height 1
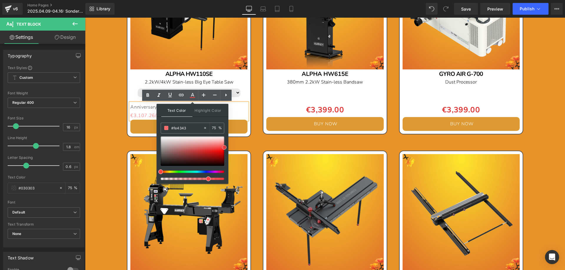
drag, startPoint x: 245, startPoint y: 182, endPoint x: 230, endPoint y: 146, distance: 39.4
drag, startPoint x: 150, startPoint y: 94, endPoint x: 51, endPoint y: 82, distance: 99.6
click at [150, 94] on icon at bounding box center [147, 95] width 7 height 7
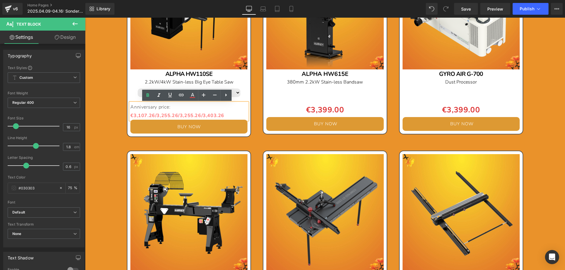
click at [109, 128] on div "Image Image Sale Off (P) Image ALPHA HW110SE Text Block 2.2kW/4kW Stain-less Bi…" at bounding box center [325, 150] width 480 height 1082
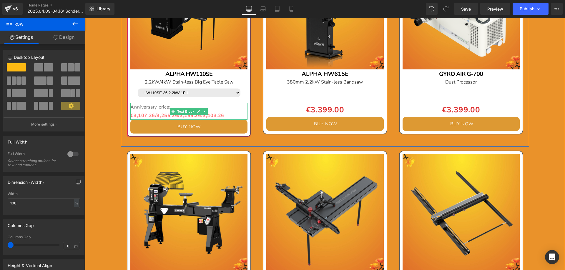
click at [148, 114] on span "€3,107.26/3,255.26/3,255.26/3,403.26" at bounding box center [177, 115] width 94 height 6
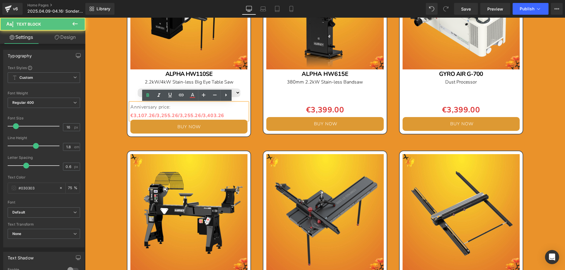
click at [161, 112] on p "Anniversary price: €3,107.26/3,255.26/3,255.26/3,403.26" at bounding box center [188, 111] width 117 height 17
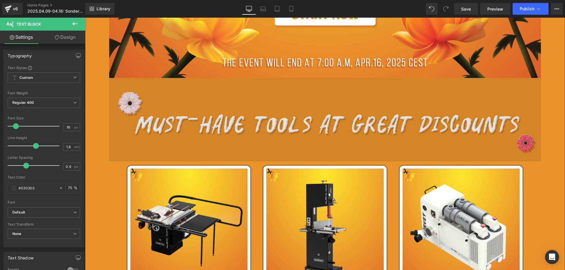
scroll to position [441, 0]
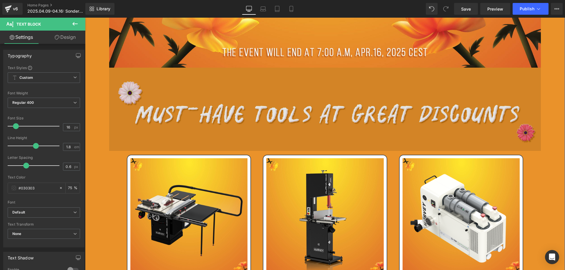
click at [315, 102] on img at bounding box center [325, 110] width 432 height 84
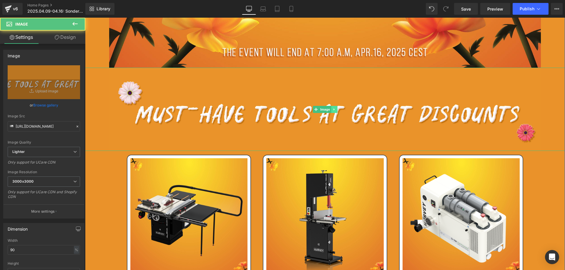
click at [332, 110] on icon at bounding box center [333, 110] width 3 height 4
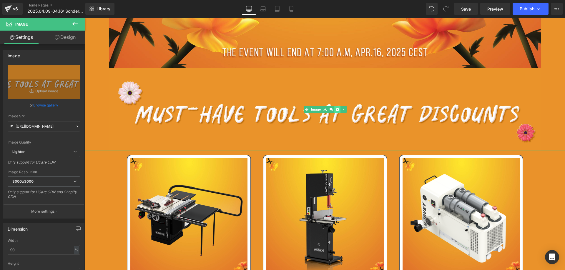
click at [335, 110] on icon at bounding box center [336, 109] width 3 height 3
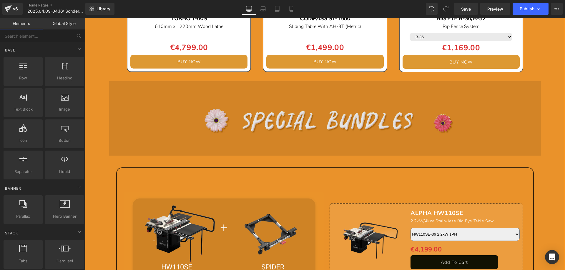
scroll to position [824, 0]
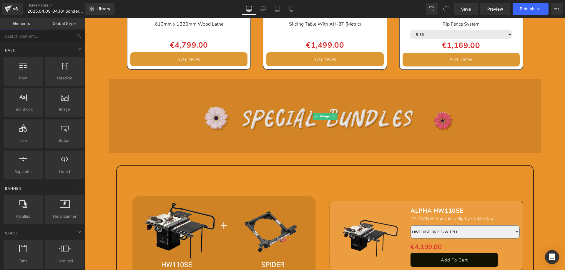
click at [281, 115] on img at bounding box center [325, 116] width 432 height 74
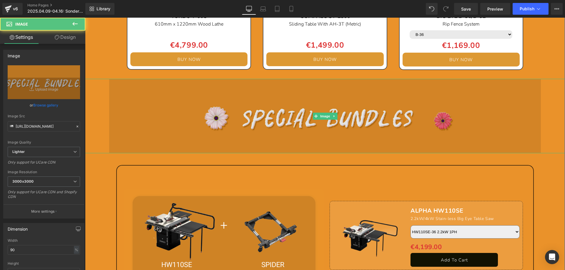
click at [335, 118] on img at bounding box center [325, 116] width 432 height 74
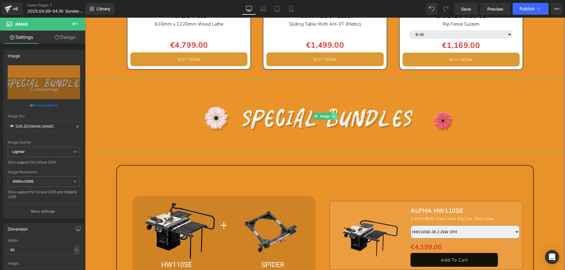
click at [332, 118] on icon at bounding box center [333, 116] width 3 height 4
click at [335, 117] on icon at bounding box center [336, 115] width 3 height 3
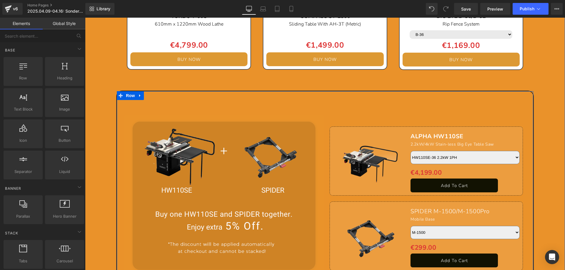
drag, startPoint x: 137, startPoint y: 97, endPoint x: 146, endPoint y: 97, distance: 8.8
click at [139, 96] on icon at bounding box center [140, 96] width 4 height 4
click at [156, 97] on link at bounding box center [155, 95] width 8 height 9
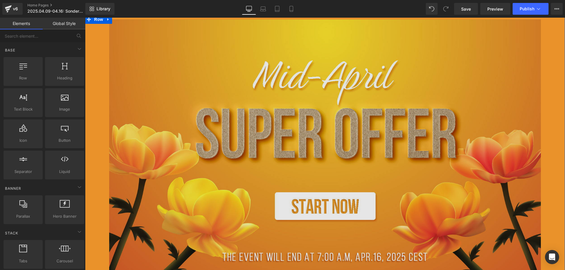
scroll to position [147, 0]
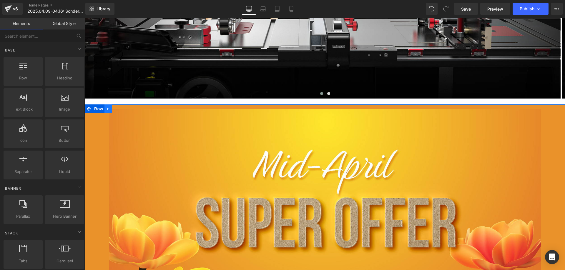
click at [106, 111] on icon at bounding box center [108, 109] width 4 height 4
click at [121, 110] on icon at bounding box center [123, 109] width 4 height 4
click at [107, 111] on icon at bounding box center [108, 109] width 4 height 4
click at [106, 110] on icon at bounding box center [108, 109] width 4 height 4
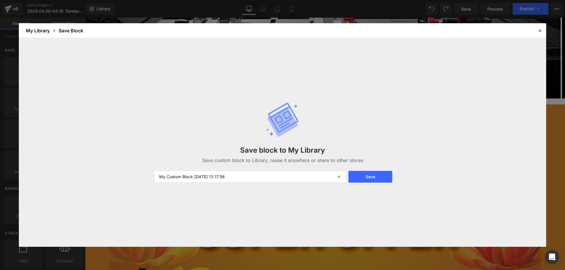
drag, startPoint x: 237, startPoint y: 176, endPoint x: 142, endPoint y: 173, distance: 95.4
click at [142, 173] on div "Save block to My Library Save custom block to Library, reuse it anywhere or sha…" at bounding box center [282, 142] width 527 height 209
drag, startPoint x: 540, startPoint y: 32, endPoint x: 169, endPoint y: 119, distance: 380.5
click at [540, 32] on icon at bounding box center [539, 30] width 5 height 5
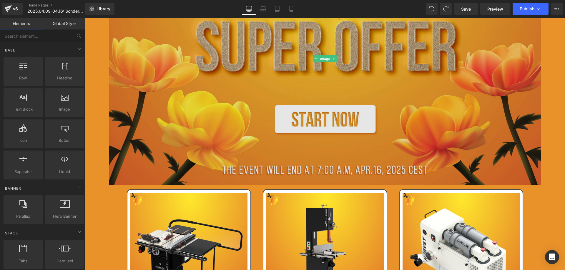
scroll to position [441, 0]
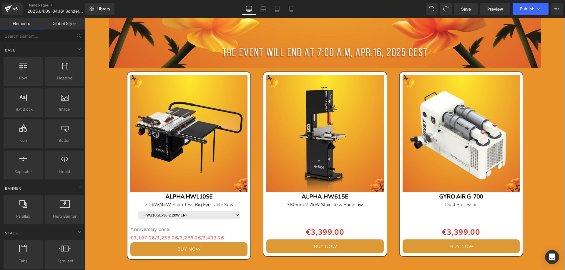
click at [170, 121] on img at bounding box center [188, 133] width 117 height 117
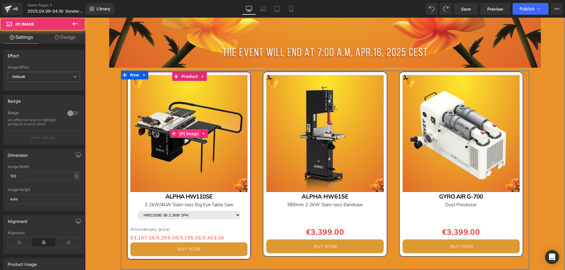
click at [186, 132] on span "(P) Image" at bounding box center [189, 133] width 22 height 9
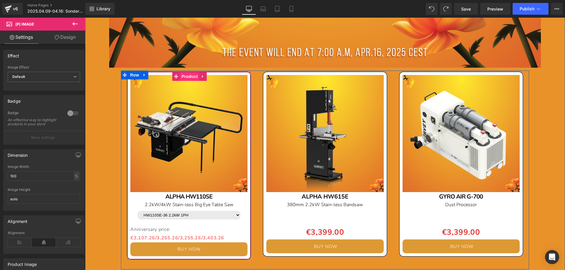
click at [188, 77] on span "Product" at bounding box center [189, 76] width 19 height 9
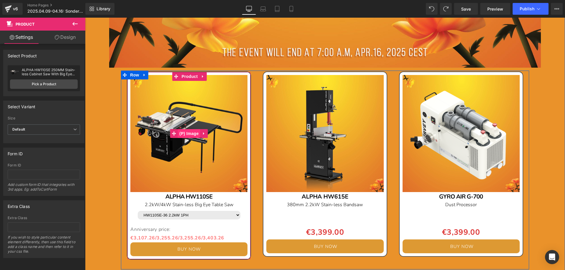
drag, startPoint x: 187, startPoint y: 132, endPoint x: 178, endPoint y: 131, distance: 9.5
click at [187, 132] on span "(P) Image" at bounding box center [189, 133] width 22 height 9
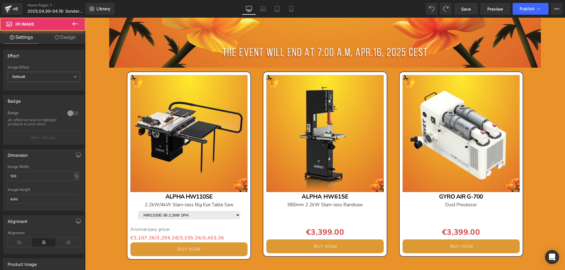
click at [66, 35] on link "Design" at bounding box center [65, 37] width 43 height 13
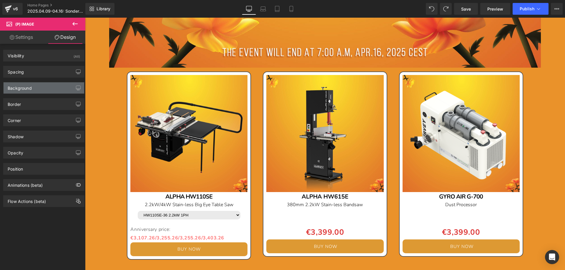
click at [37, 89] on div "Background" at bounding box center [44, 87] width 81 height 11
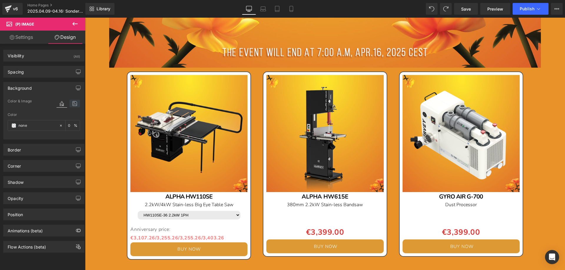
click at [73, 104] on icon at bounding box center [74, 104] width 11 height 8
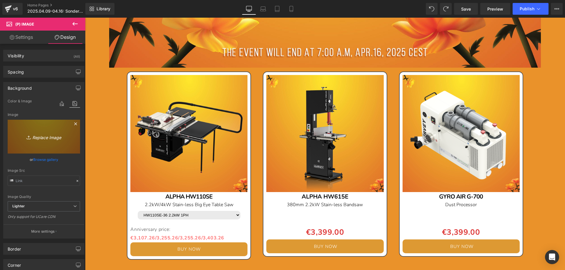
click at [44, 135] on icon "Replace Image" at bounding box center [43, 136] width 47 height 7
click at [74, 124] on icon at bounding box center [75, 123] width 3 height 3
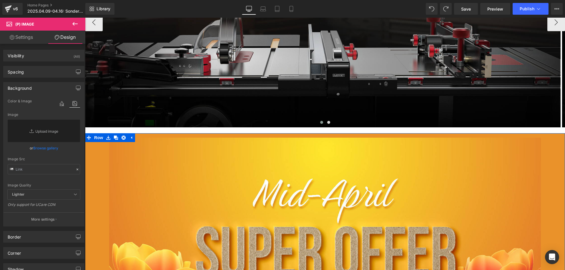
scroll to position [118, 0]
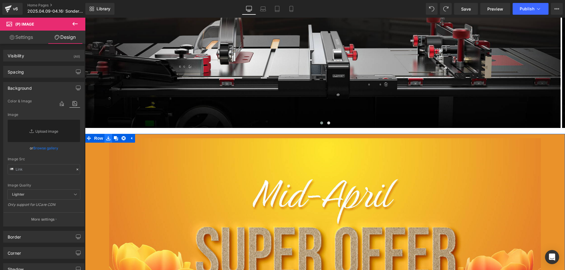
click at [106, 139] on icon at bounding box center [108, 138] width 4 height 4
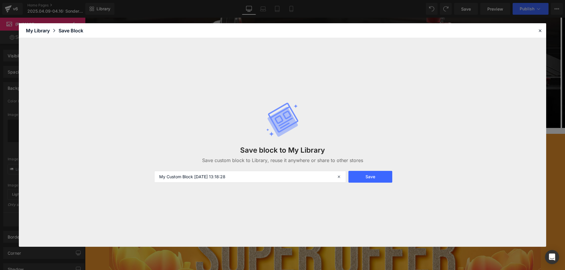
drag, startPoint x: 249, startPoint y: 178, endPoint x: 134, endPoint y: 177, distance: 115.0
click at [134, 177] on div "Save block to My Library Save custom block to Library, reuse it anywhere or sha…" at bounding box center [282, 142] width 527 height 209
type input "m"
type input "Muster"
drag, startPoint x: 372, startPoint y: 177, endPoint x: 374, endPoint y: 158, distance: 19.3
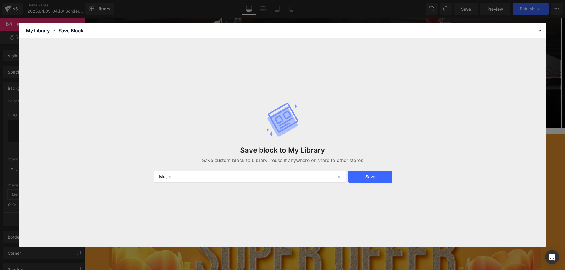
click at [372, 176] on button "Save" at bounding box center [370, 177] width 44 height 12
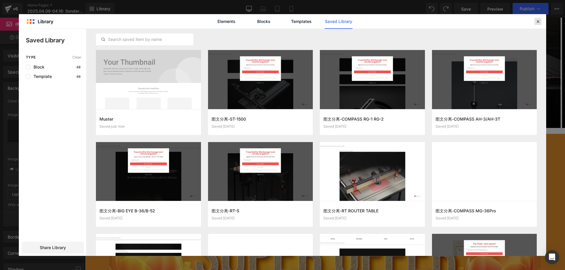
click at [538, 23] on icon at bounding box center [537, 21] width 5 height 5
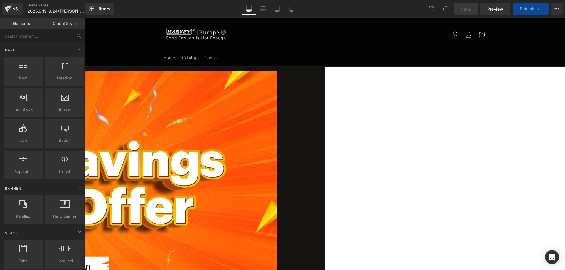
click at [85, 18] on icon at bounding box center [85, 18] width 0 height 0
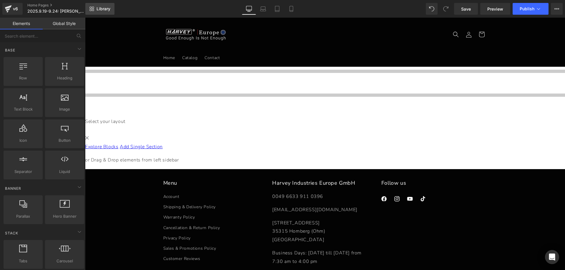
click at [104, 7] on span "Library" at bounding box center [103, 8] width 14 height 5
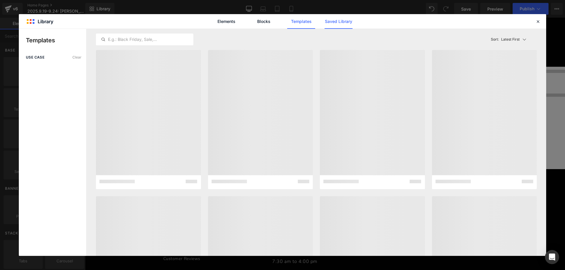
click at [341, 21] on link "Saved Library" at bounding box center [338, 21] width 28 height 15
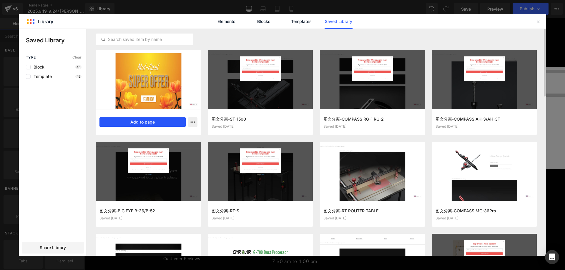
click at [141, 121] on button "Add to page" at bounding box center [142, 121] width 86 height 9
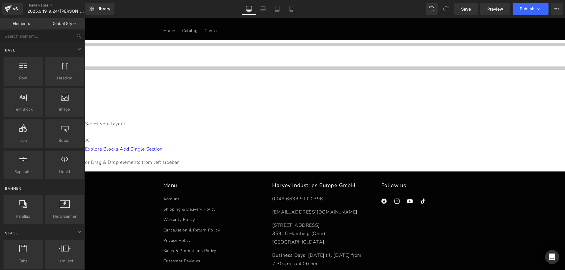
scroll to position [32, 0]
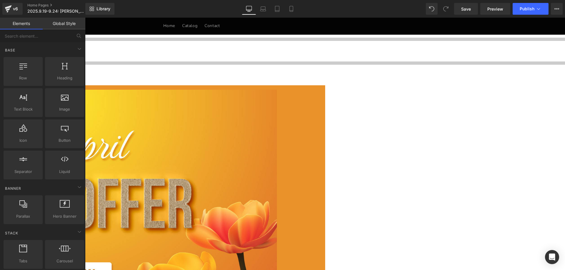
click at [85, 18] on span "Row" at bounding box center [85, 18] width 0 height 0
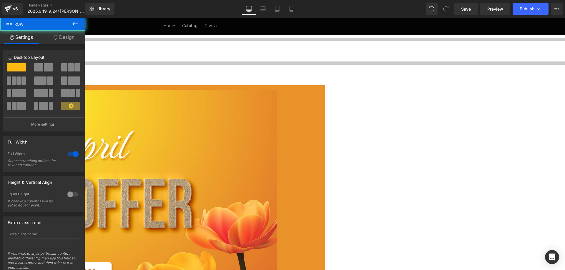
click at [70, 38] on link "Design" at bounding box center [64, 37] width 43 height 13
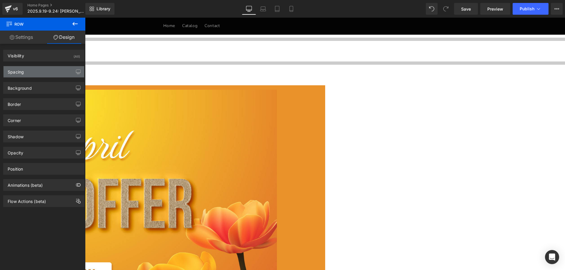
click at [35, 72] on div "Spacing" at bounding box center [44, 71] width 81 height 11
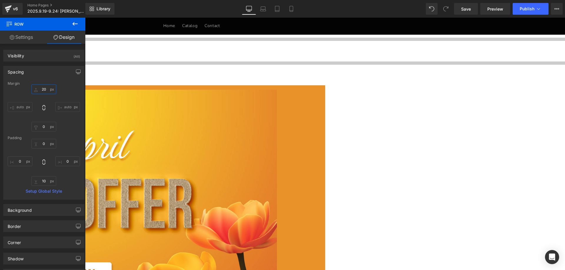
click at [46, 91] on input "20" at bounding box center [43, 89] width 25 height 10
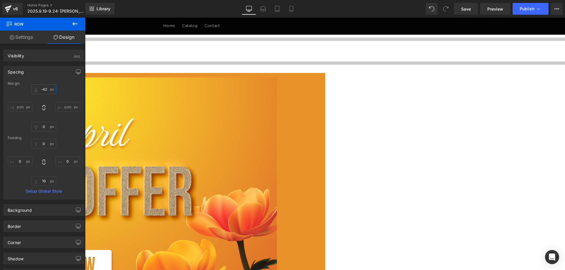
type input "-42"
click at [75, 24] on icon at bounding box center [74, 24] width 5 height 4
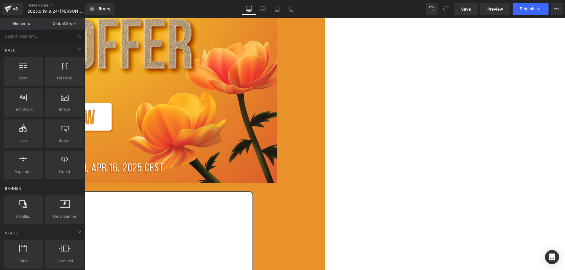
scroll to position [297, 0]
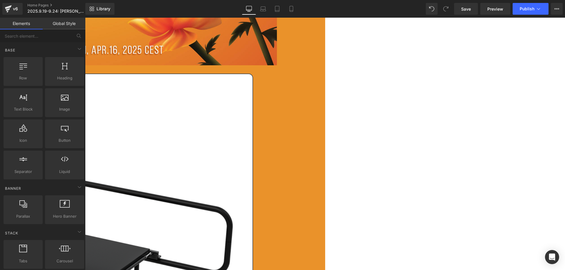
drag, startPoint x: 321, startPoint y: 93, endPoint x: 105, endPoint y: 74, distance: 217.0
click at [85, 18] on span "(P) Image" at bounding box center [85, 18] width 0 height 0
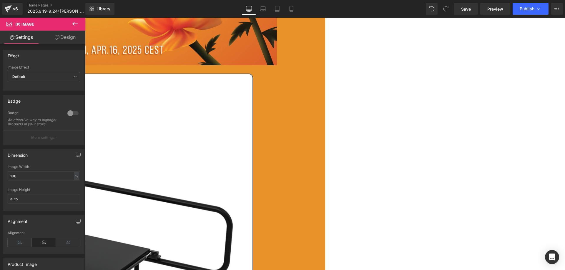
click at [65, 40] on link "Design" at bounding box center [65, 37] width 43 height 13
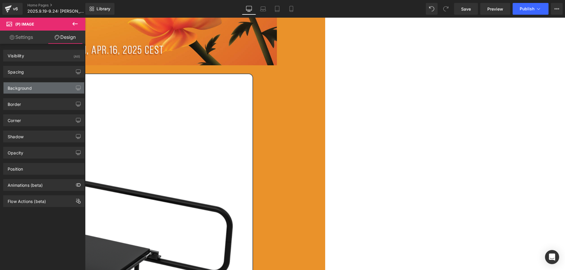
drag, startPoint x: 31, startPoint y: 87, endPoint x: 33, endPoint y: 93, distance: 6.5
click at [31, 87] on div "Background" at bounding box center [20, 86] width 24 height 8
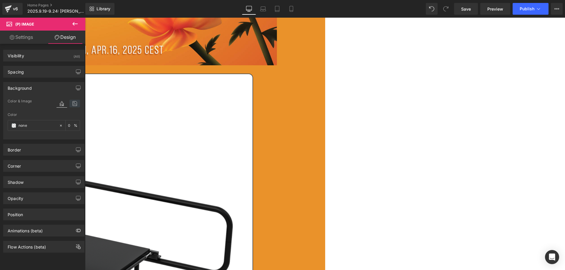
click at [69, 103] on icon at bounding box center [74, 104] width 11 height 8
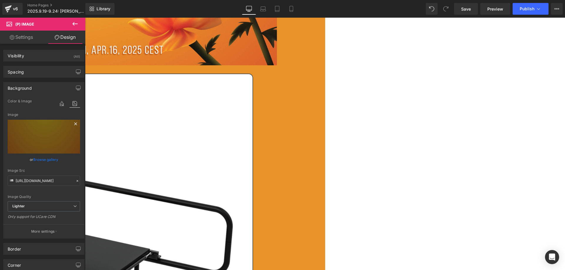
click at [74, 124] on icon at bounding box center [75, 123] width 3 height 3
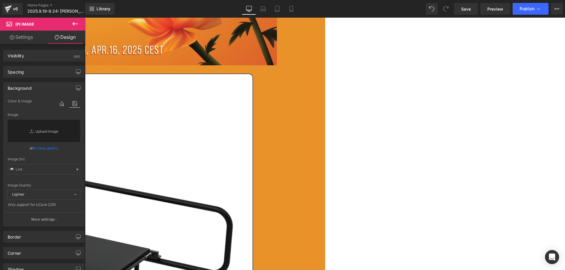
click at [85, 18] on span "(P) Image" at bounding box center [85, 18] width 0 height 0
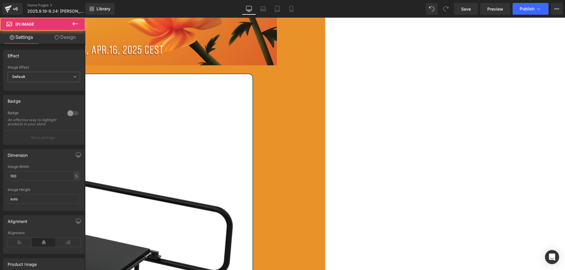
click at [62, 40] on link "Design" at bounding box center [65, 37] width 43 height 13
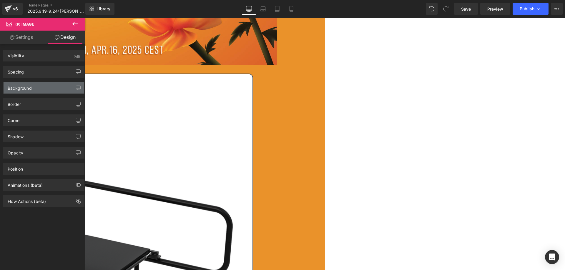
click at [34, 91] on div "Background" at bounding box center [44, 87] width 81 height 11
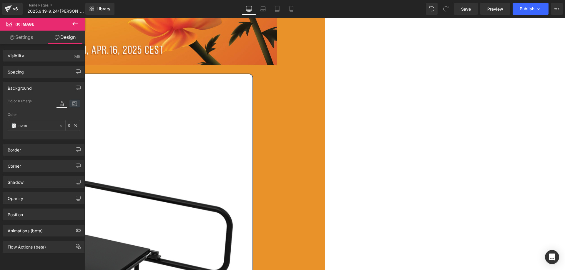
click at [73, 102] on icon at bounding box center [74, 104] width 11 height 8
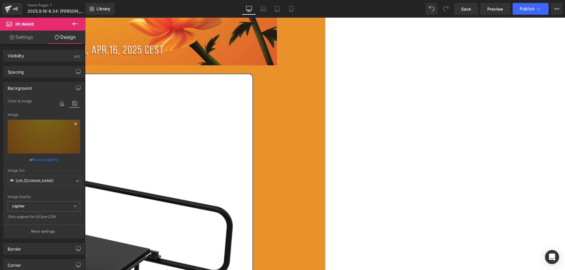
click at [74, 124] on icon at bounding box center [75, 123] width 7 height 7
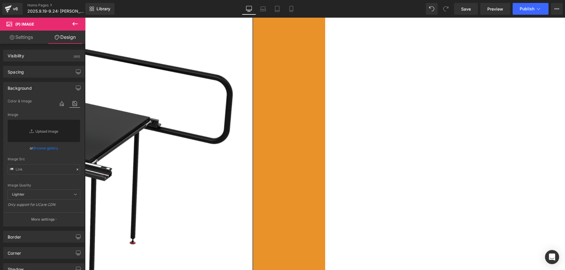
scroll to position [444, 0]
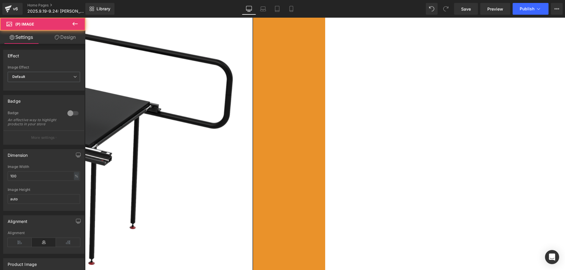
click at [85, 18] on span "(P) Image" at bounding box center [85, 18] width 0 height 0
click at [69, 40] on link "Design" at bounding box center [65, 37] width 43 height 13
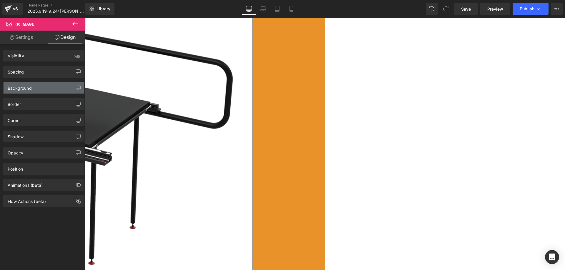
click at [32, 89] on div "Background" at bounding box center [44, 87] width 81 height 11
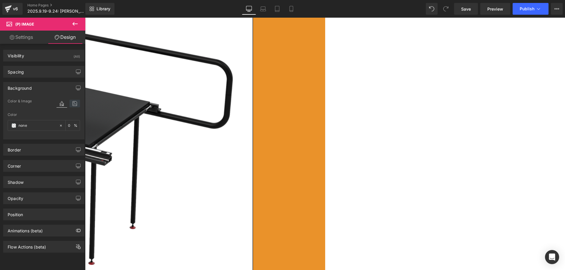
click at [71, 102] on icon at bounding box center [74, 104] width 11 height 8
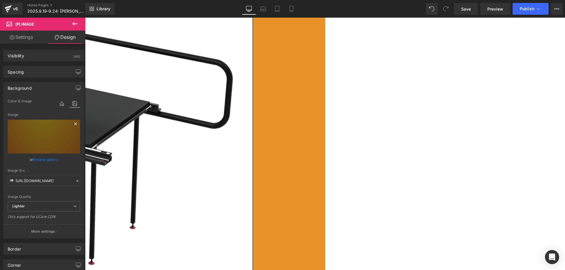
click at [74, 124] on icon at bounding box center [75, 123] width 3 height 3
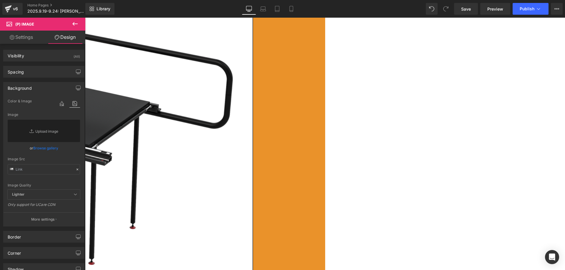
click at [85, 18] on span "(P) Image" at bounding box center [85, 18] width 0 height 0
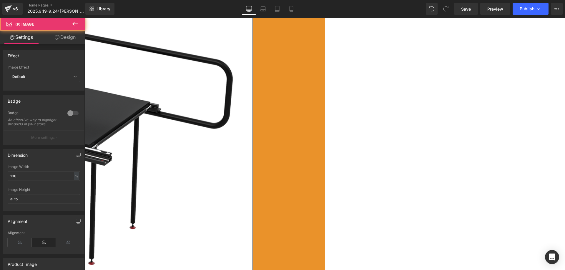
click at [68, 38] on link "Design" at bounding box center [65, 37] width 43 height 13
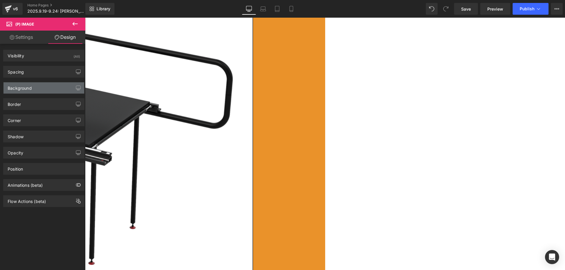
click at [36, 87] on div "Background" at bounding box center [44, 87] width 81 height 11
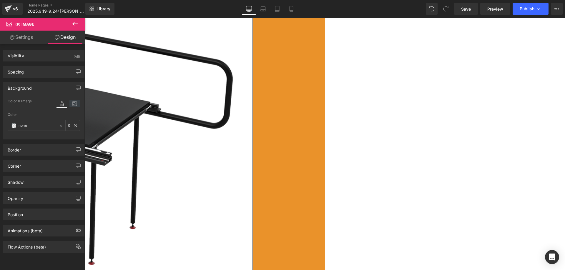
click at [71, 105] on icon at bounding box center [74, 104] width 11 height 8
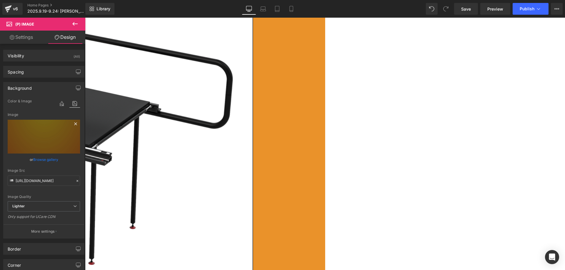
click at [72, 125] on icon at bounding box center [75, 123] width 7 height 7
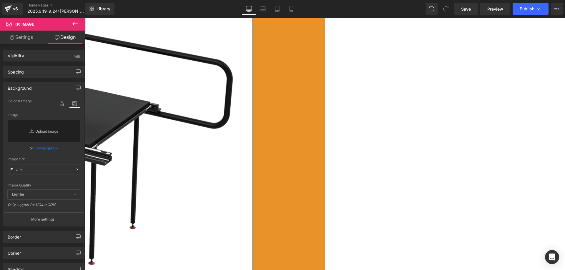
drag, startPoint x: 459, startPoint y: 148, endPoint x: 153, endPoint y: 73, distance: 315.2
click at [85, 18] on span "(P) Image" at bounding box center [85, 18] width 0 height 0
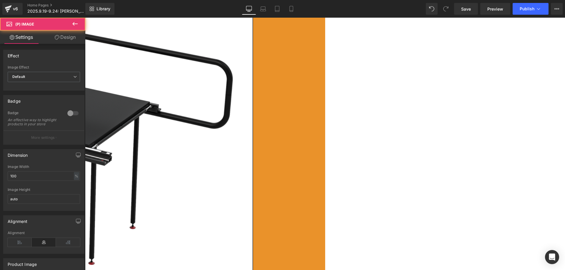
click at [70, 36] on link "Design" at bounding box center [65, 37] width 43 height 13
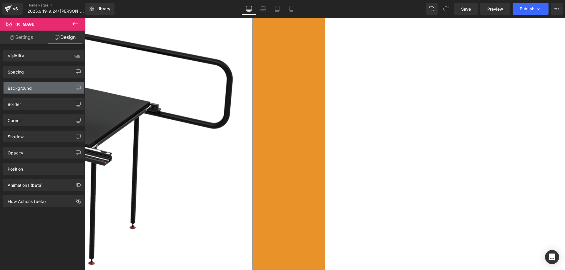
type input "https://ucarecdn.com/0a568bc5-715c-4558-8fbe-11d76f436617/-/format/auto/-/previ…"
click at [30, 88] on div "Background" at bounding box center [20, 86] width 24 height 8
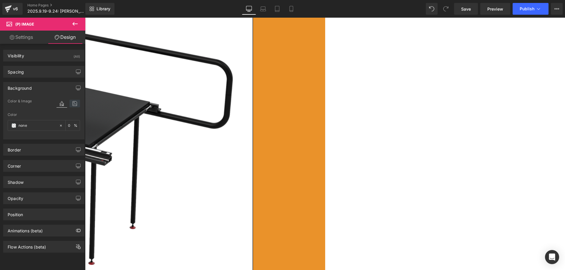
click at [71, 104] on icon at bounding box center [74, 104] width 11 height 8
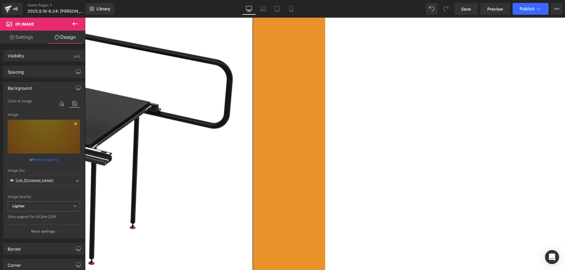
click at [74, 124] on icon at bounding box center [75, 123] width 3 height 3
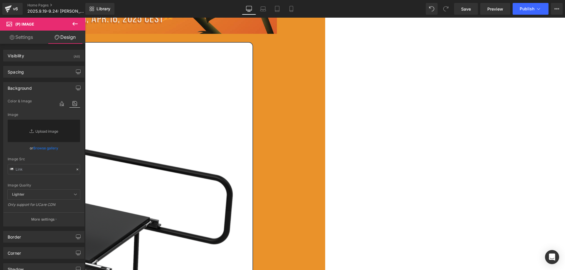
scroll to position [326, 0]
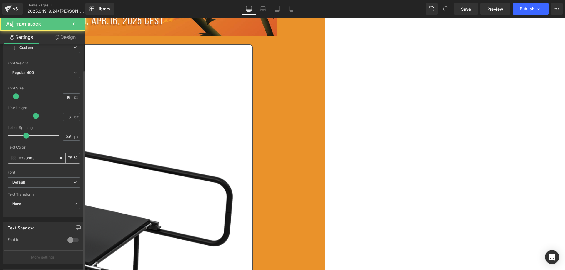
scroll to position [146, 0]
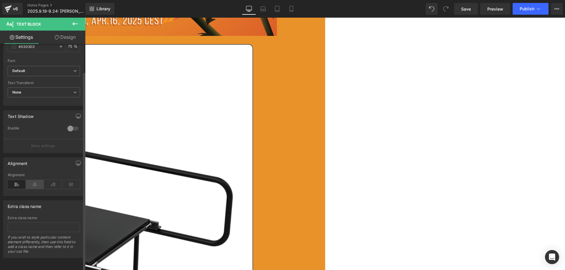
click at [36, 180] on icon at bounding box center [35, 184] width 18 height 9
click at [85, 18] on icon at bounding box center [85, 18] width 0 height 0
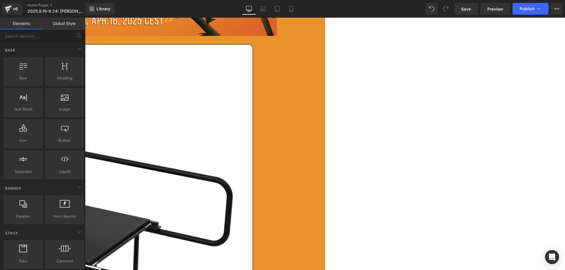
click at [85, 18] on icon at bounding box center [85, 18] width 0 height 0
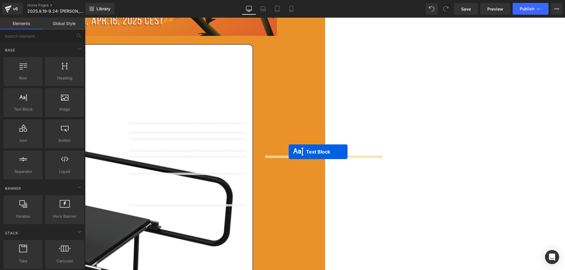
drag, startPoint x: 172, startPoint y: 181, endPoint x: 289, endPoint y: 152, distance: 120.4
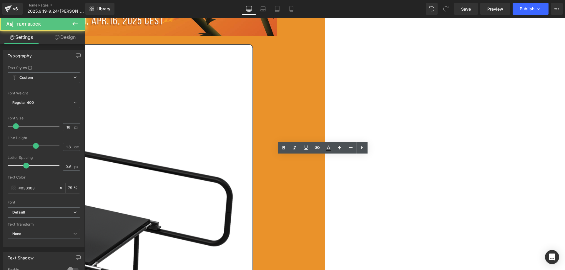
drag, startPoint x: 279, startPoint y: 167, endPoint x: 308, endPoint y: 167, distance: 29.1
drag, startPoint x: 278, startPoint y: 168, endPoint x: 370, endPoint y: 168, distance: 91.5
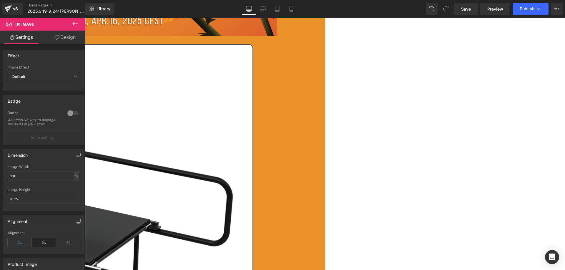
drag, startPoint x: 219, startPoint y: 169, endPoint x: 232, endPoint y: 168, distance: 13.3
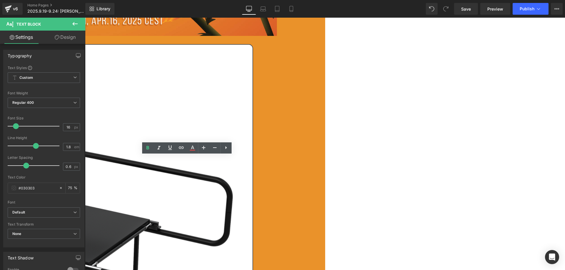
drag, startPoint x: 221, startPoint y: 166, endPoint x: 161, endPoint y: 161, distance: 60.4
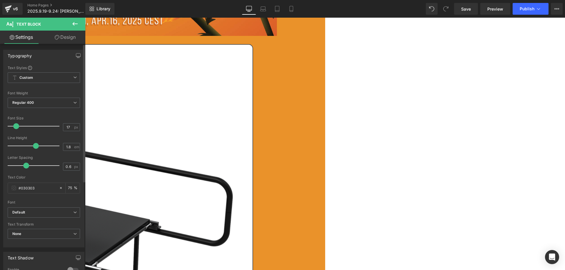
type input "18"
click at [18, 126] on span at bounding box center [17, 126] width 6 height 6
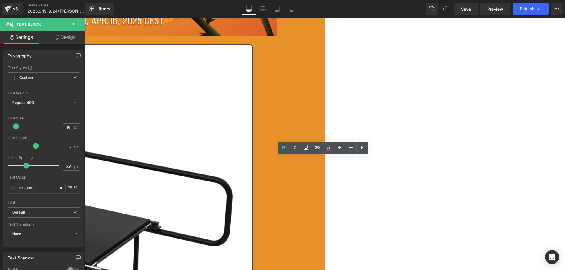
drag, startPoint x: 331, startPoint y: 166, endPoint x: 294, endPoint y: 159, distance: 37.4
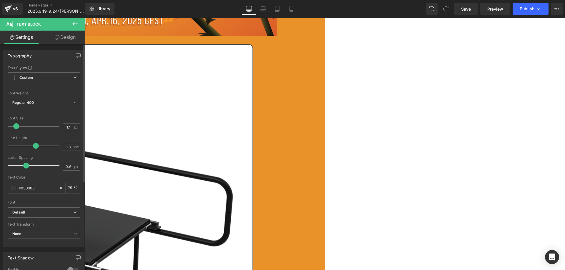
type input "18"
click at [16, 126] on span at bounding box center [17, 126] width 6 height 6
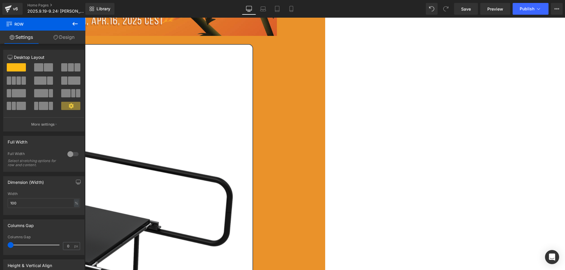
click at [85, 18] on link at bounding box center [85, 18] width 0 height 0
click at [85, 18] on icon at bounding box center [85, 18] width 0 height 0
drag, startPoint x: 308, startPoint y: 185, endPoint x: 428, endPoint y: 152, distance: 124.4
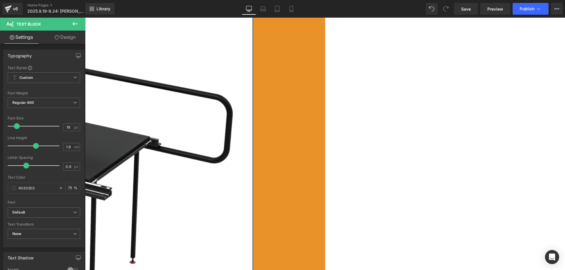
scroll to position [444, 0]
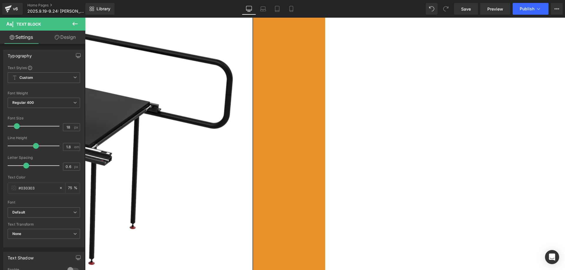
drag, startPoint x: 193, startPoint y: 91, endPoint x: 198, endPoint y: 91, distance: 4.7
click at [85, 18] on span "Product" at bounding box center [85, 18] width 0 height 0
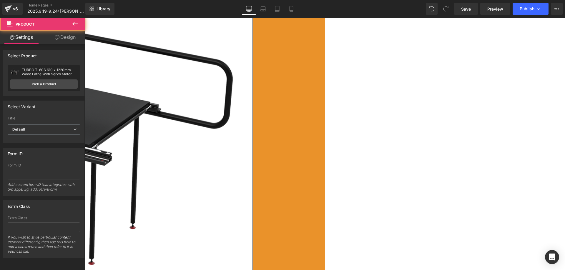
click at [85, 18] on link at bounding box center [85, 18] width 0 height 0
click at [85, 18] on icon at bounding box center [85, 18] width 0 height 0
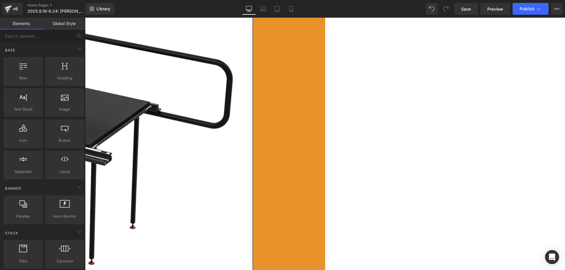
click at [85, 18] on link at bounding box center [85, 18] width 0 height 0
click at [85, 18] on icon at bounding box center [85, 18] width 0 height 0
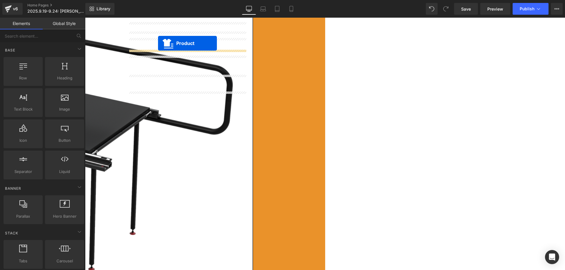
scroll to position [426, 0]
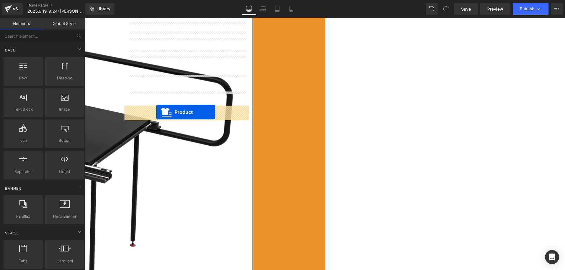
drag, startPoint x: 443, startPoint y: 45, endPoint x: 156, endPoint y: 112, distance: 294.5
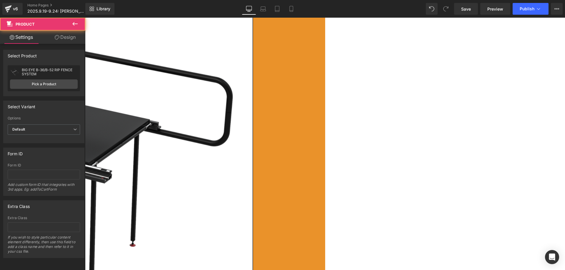
click at [85, 18] on span "Product" at bounding box center [85, 18] width 0 height 0
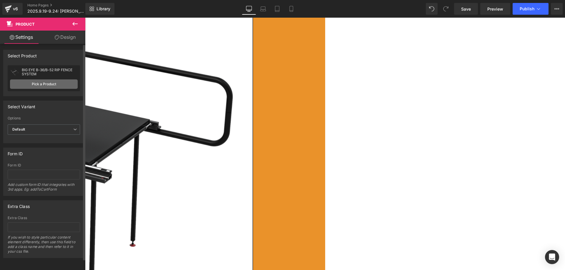
click at [41, 84] on link "Pick a Product" at bounding box center [44, 83] width 68 height 9
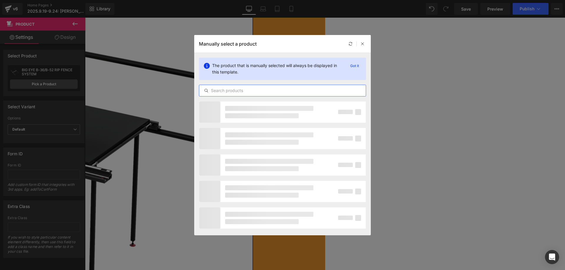
click at [236, 92] on input "text" at bounding box center [282, 90] width 166 height 7
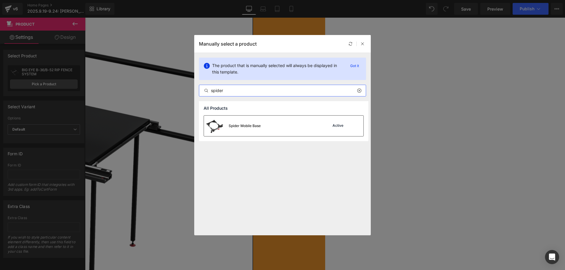
type input "spider"
click at [257, 124] on div "Spider Mobile Base" at bounding box center [245, 125] width 32 height 5
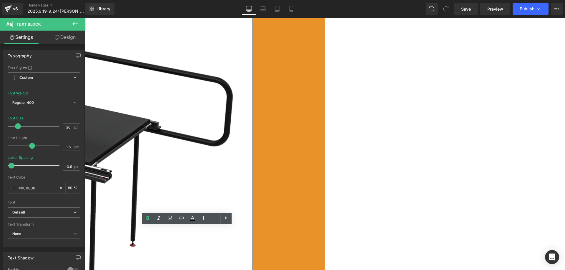
drag, startPoint x: 216, startPoint y: 231, endPoint x: 162, endPoint y: 231, distance: 53.5
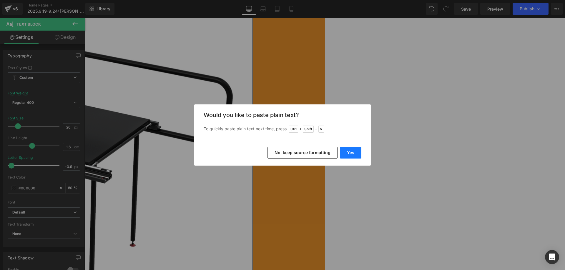
click at [344, 151] on button "Yes" at bounding box center [350, 153] width 21 height 12
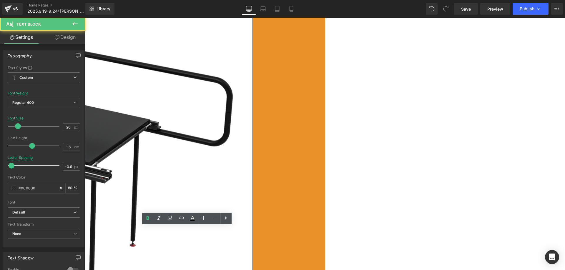
drag, startPoint x: 207, startPoint y: 231, endPoint x: 174, endPoint y: 231, distance: 32.7
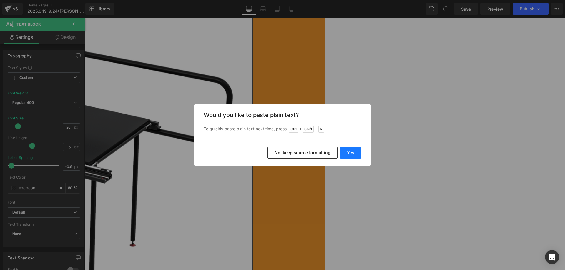
drag, startPoint x: 351, startPoint y: 149, endPoint x: 266, endPoint y: 130, distance: 87.1
click at [351, 149] on button "Yes" at bounding box center [350, 153] width 21 height 12
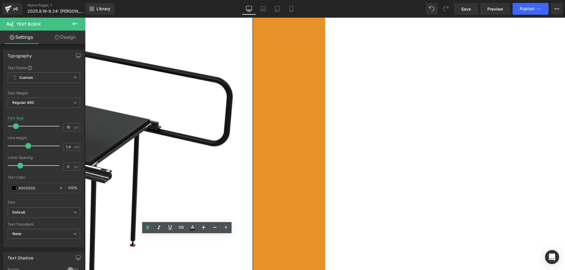
drag, startPoint x: 210, startPoint y: 240, endPoint x: 164, endPoint y: 240, distance: 45.6
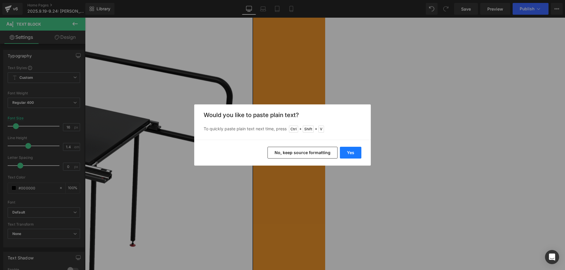
drag, startPoint x: 350, startPoint y: 151, endPoint x: 236, endPoint y: 130, distance: 115.5
click at [350, 151] on button "Yes" at bounding box center [350, 153] width 21 height 12
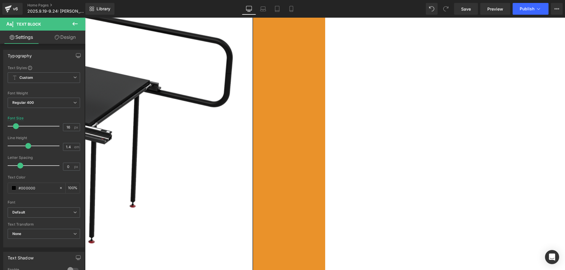
scroll to position [514, 0]
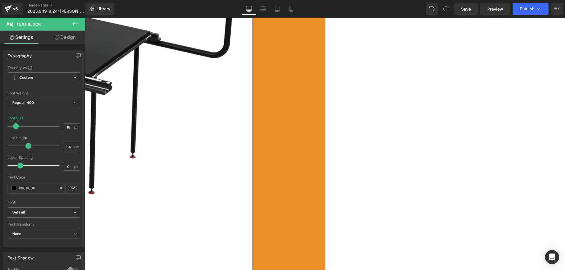
click at [85, 18] on icon at bounding box center [85, 18] width 0 height 0
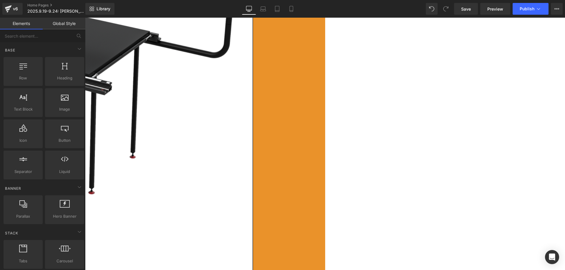
click at [85, 18] on icon at bounding box center [85, 18] width 0 height 0
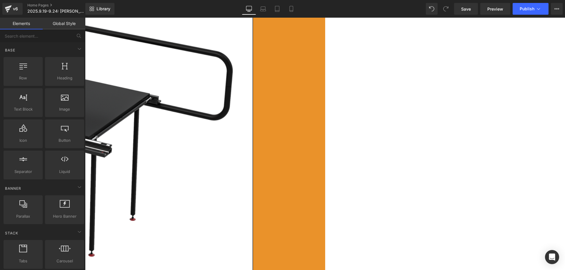
scroll to position [367, 0]
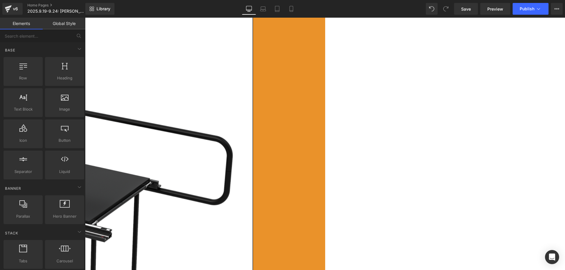
click at [85, 18] on icon at bounding box center [85, 18] width 0 height 0
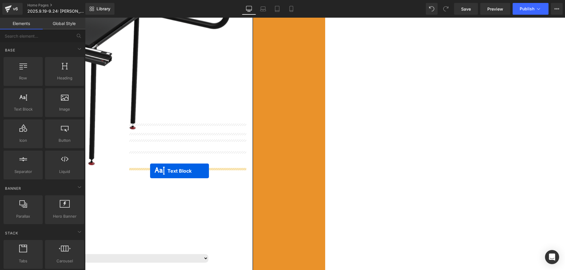
scroll to position [544, 0]
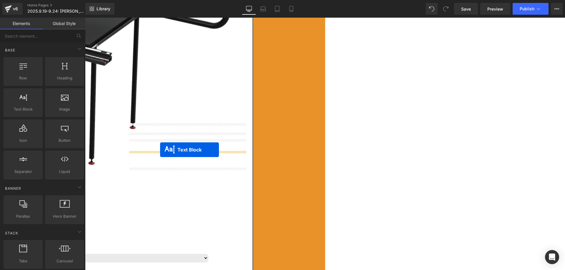
drag, startPoint x: 308, startPoint y: 172, endPoint x: 161, endPoint y: 151, distance: 147.7
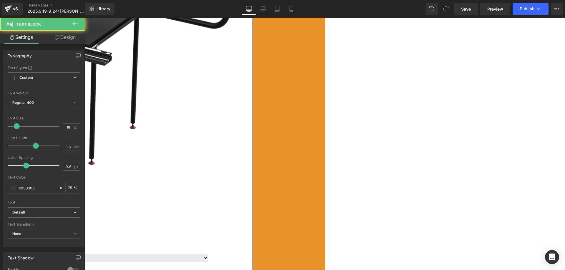
scroll to position [529, 0]
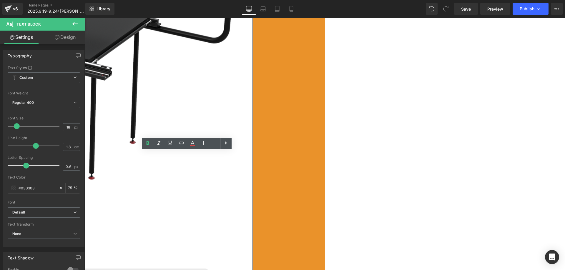
drag, startPoint x: 177, startPoint y: 165, endPoint x: 191, endPoint y: 164, distance: 14.4
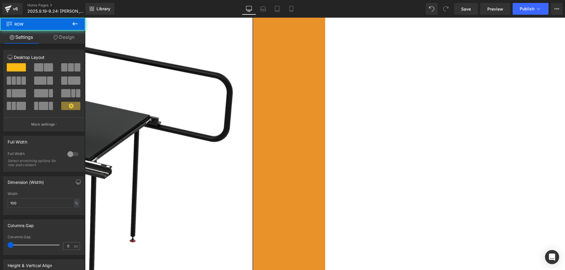
scroll to position [353, 0]
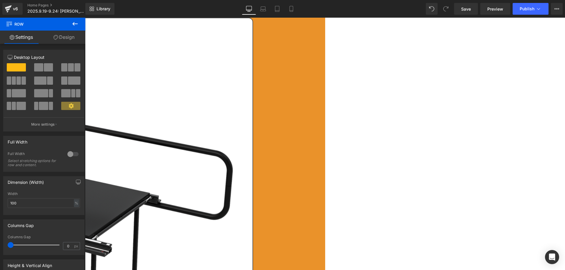
click at [85, 18] on link at bounding box center [85, 18] width 0 height 0
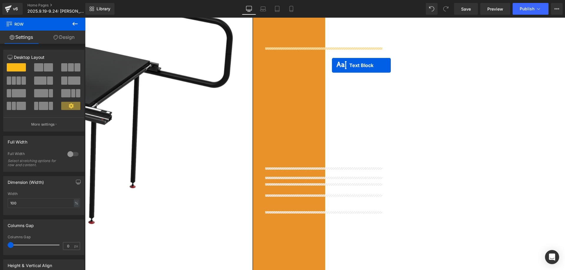
scroll to position [500, 0]
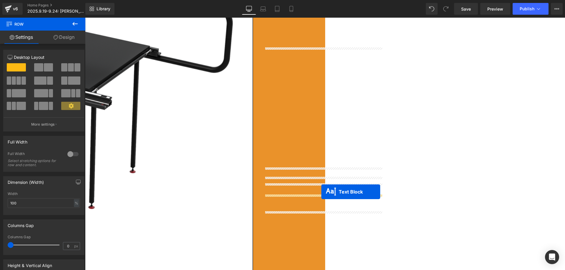
drag, startPoint x: 306, startPoint y: 157, endPoint x: 321, endPoint y: 192, distance: 37.4
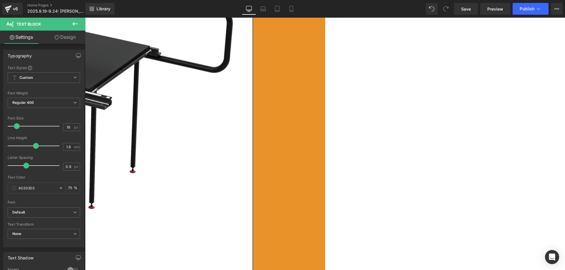
drag, startPoint x: 313, startPoint y: 193, endPoint x: 335, endPoint y: 193, distance: 22.1
click at [85, 18] on icon at bounding box center [85, 18] width 0 height 0
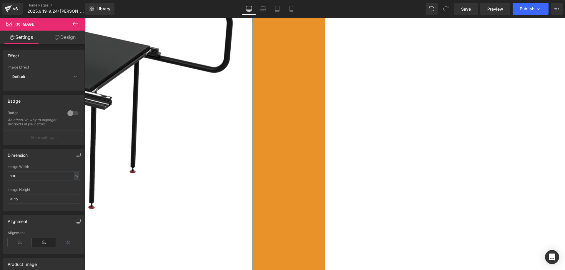
click at [85, 18] on icon at bounding box center [85, 18] width 0 height 0
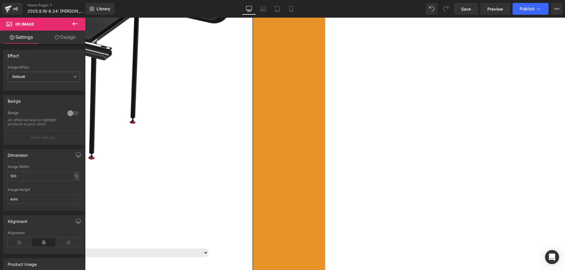
scroll to position [540, 0]
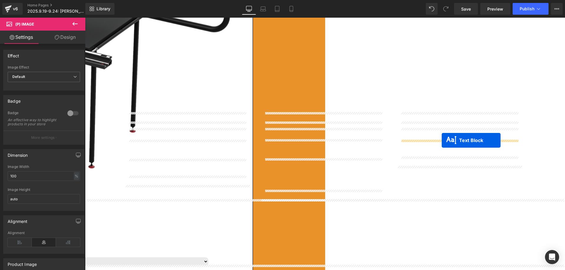
drag, startPoint x: 309, startPoint y: 168, endPoint x: 441, endPoint y: 140, distance: 135.6
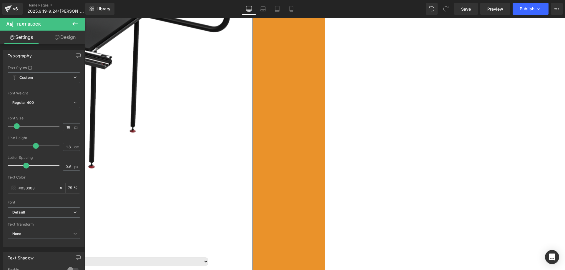
drag, startPoint x: 449, startPoint y: 154, endPoint x: 472, endPoint y: 153, distance: 22.4
drag, startPoint x: 157, startPoint y: 146, endPoint x: 170, endPoint y: 144, distance: 12.5
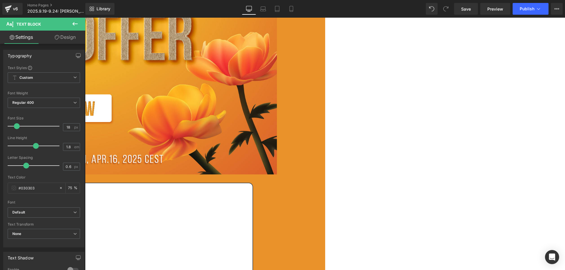
scroll to position [187, 0]
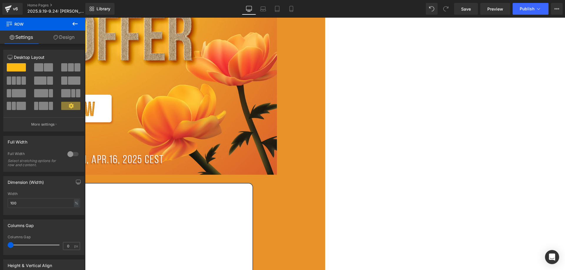
click at [85, 18] on span "Row" at bounding box center [85, 18] width 0 height 0
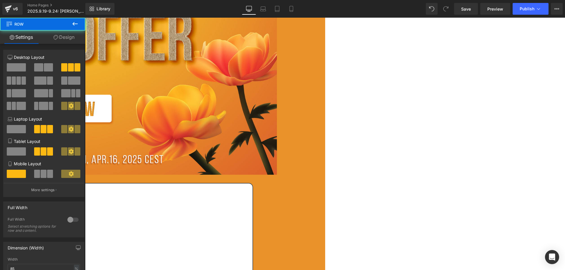
click at [68, 36] on link "Design" at bounding box center [64, 37] width 43 height 13
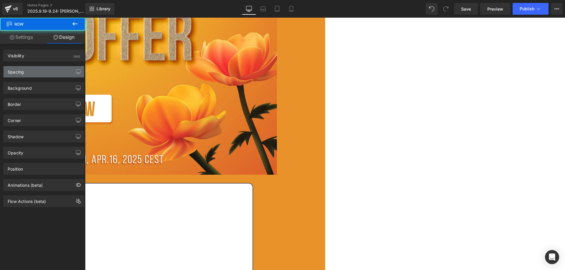
type input "10"
type input "0"
type input "3"
type input "0"
type input "3"
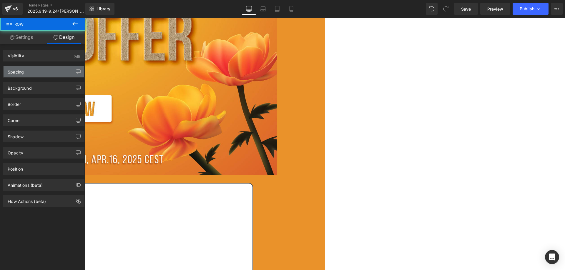
type input "0"
click at [36, 72] on div "Spacing" at bounding box center [44, 71] width 81 height 11
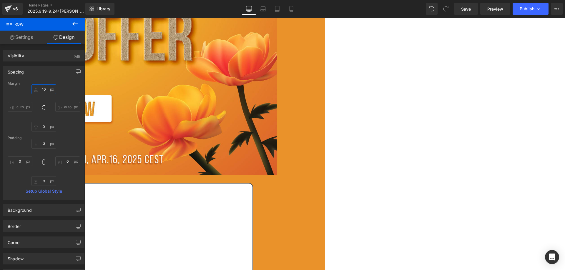
click at [46, 88] on input "10" at bounding box center [43, 89] width 25 height 10
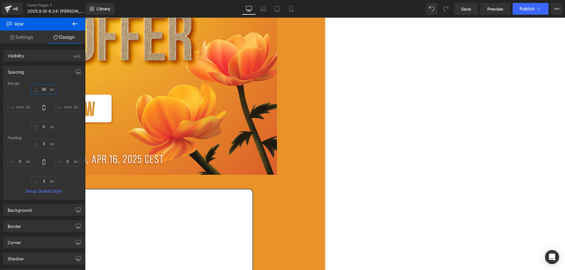
type input "3"
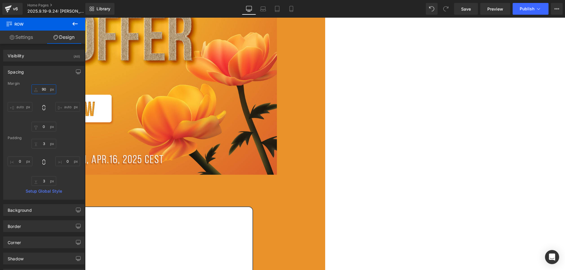
type input "90"
click at [74, 25] on icon at bounding box center [74, 23] width 7 height 7
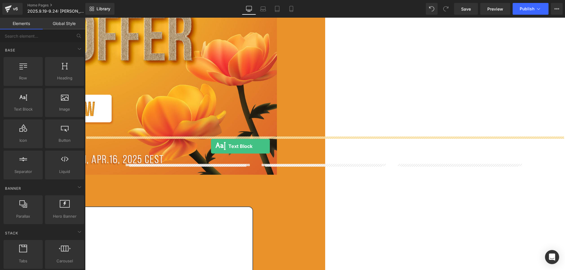
drag, startPoint x: 105, startPoint y: 123, endPoint x: 211, endPoint y: 146, distance: 108.8
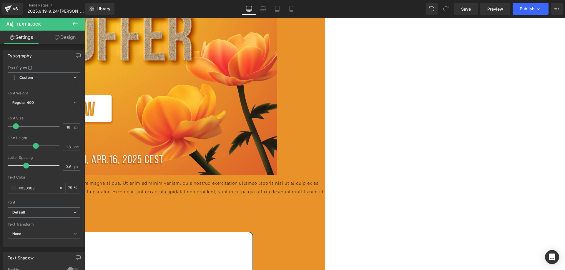
click at [152, 179] on p "Lorem ipsum dolor sit amet, consectetur adipiscing elit, sed do eiusmod tempor …" at bounding box center [85, 191] width 480 height 25
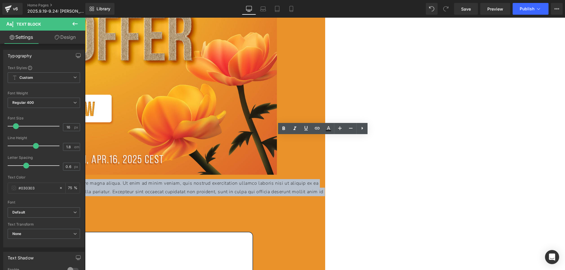
drag, startPoint x: 153, startPoint y: 156, endPoint x: 85, endPoint y: 139, distance: 70.7
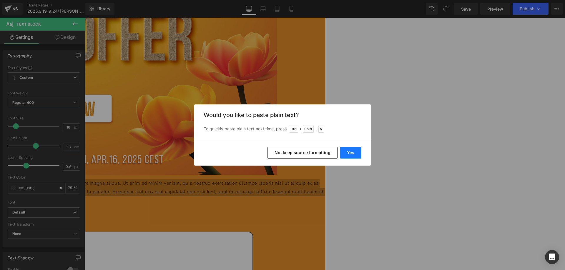
click at [342, 153] on button "Yes" at bounding box center [350, 153] width 21 height 12
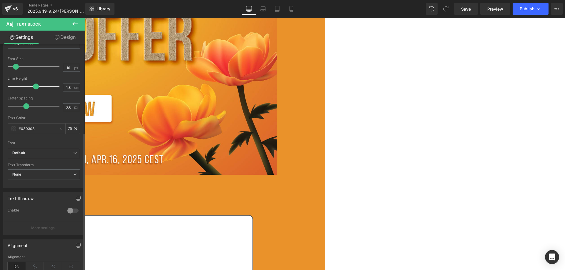
scroll to position [146, 0]
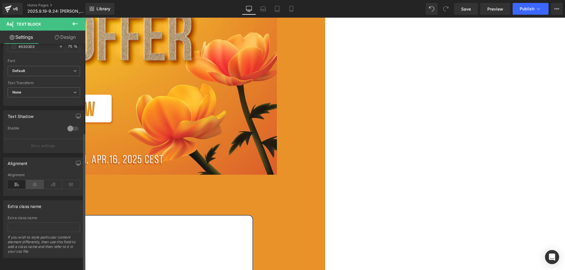
click at [37, 180] on icon at bounding box center [35, 184] width 18 height 9
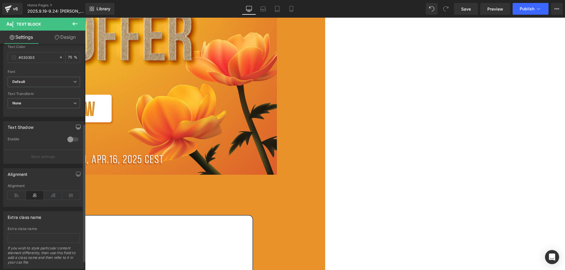
scroll to position [116, 0]
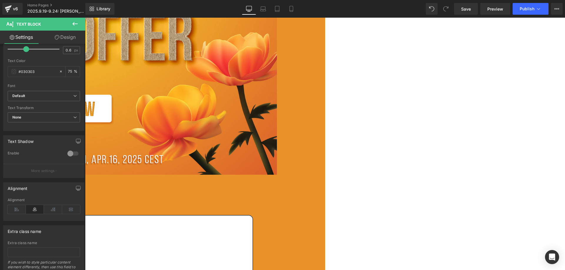
click at [283, 179] on p "L* Anniversary price shown in cart." at bounding box center [85, 183] width 480 height 9
drag, startPoint x: 365, startPoint y: 141, endPoint x: 264, endPoint y: 150, distance: 101.0
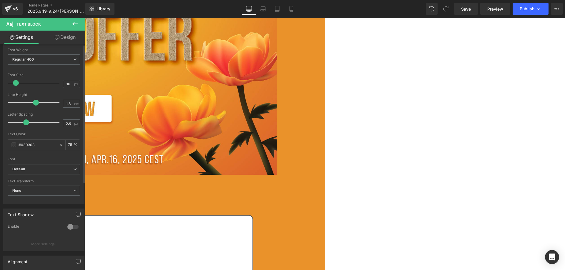
scroll to position [0, 0]
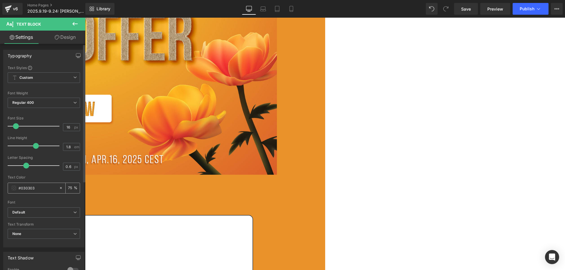
click at [14, 186] on span at bounding box center [13, 188] width 5 height 5
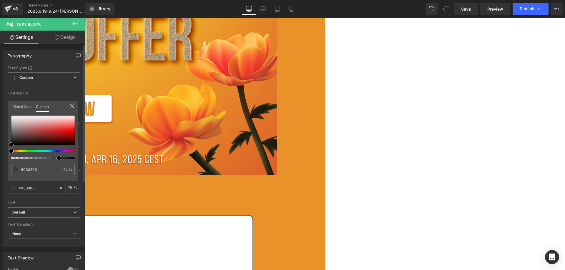
type input "#050505"
type input "#481d1d"
type input "#c71313"
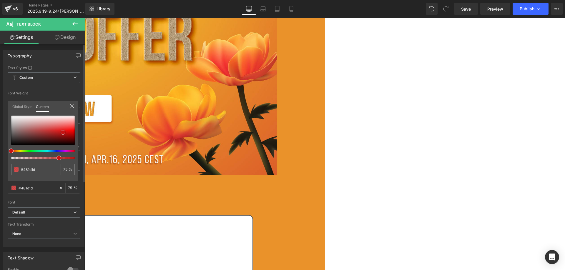
type input "#c71313"
type input "#c81212"
type input "#cb0f0f"
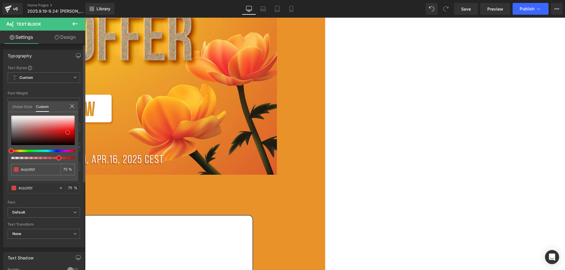
type input "#cf0c0c"
type input "#d20808"
type input "#d40606"
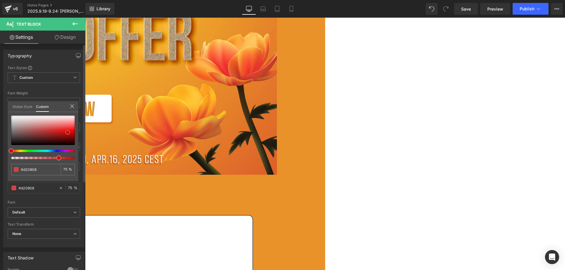
type input "#d40606"
type input "#e20303"
type input "#e80202"
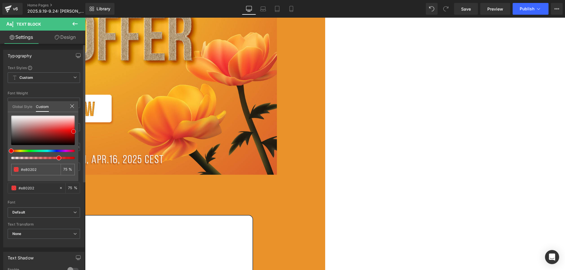
type input "#e90101"
type input "#ef0000"
type input "#f40000"
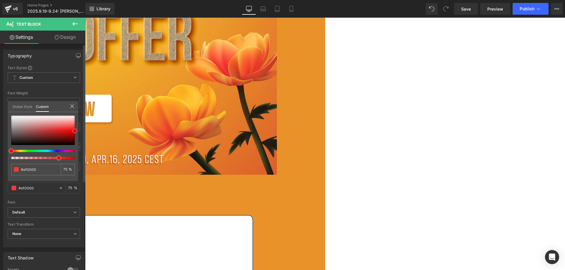
type input "#f40000"
drag, startPoint x: 11, startPoint y: 142, endPoint x: 75, endPoint y: 128, distance: 65.3
click at [75, 128] on div "#f40000 75 %" at bounding box center [43, 149] width 71 height 66
click at [71, 104] on icon at bounding box center [72, 106] width 5 height 5
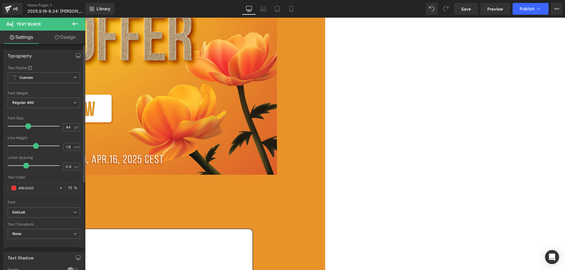
type input "46"
drag, startPoint x: 16, startPoint y: 126, endPoint x: 31, endPoint y: 125, distance: 15.0
click at [31, 125] on span at bounding box center [32, 126] width 6 height 6
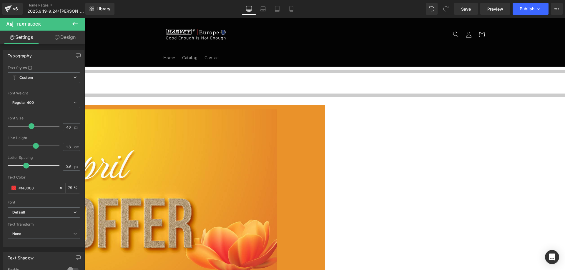
click at [85, 18] on span "Row" at bounding box center [85, 18] width 0 height 0
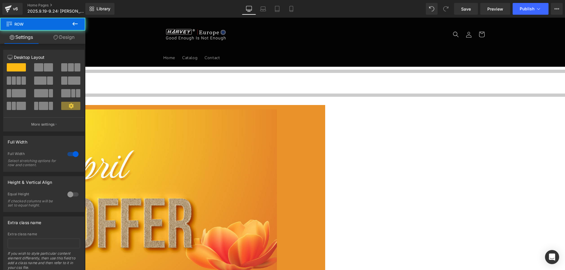
drag, startPoint x: 71, startPoint y: 39, endPoint x: 30, endPoint y: 73, distance: 53.5
click at [71, 39] on link "Design" at bounding box center [64, 37] width 43 height 13
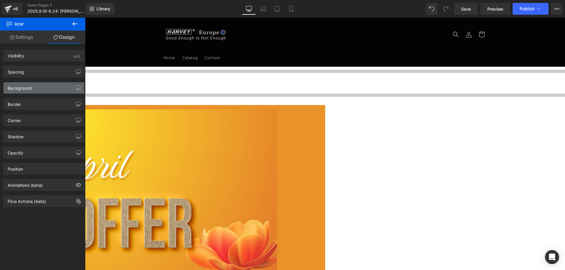
click at [23, 87] on div "Background" at bounding box center [20, 86] width 24 height 8
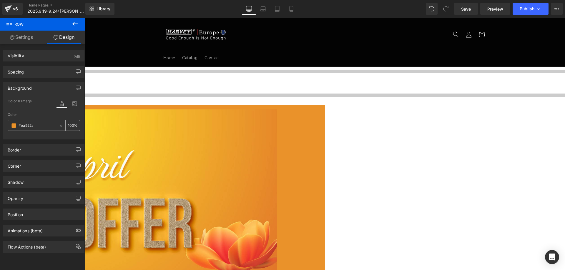
click at [37, 123] on input "#ea922a" at bounding box center [38, 125] width 38 height 6
paste input "141310"
type input "#141310"
click at [101, 115] on div at bounding box center [85, 237] width 480 height 256
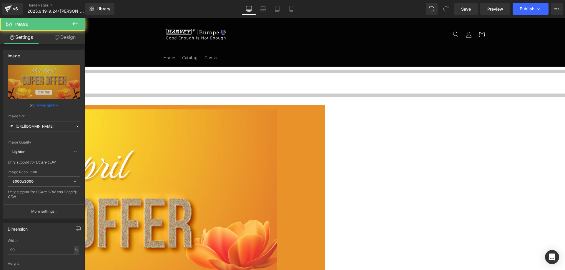
click at [68, 38] on link "Design" at bounding box center [65, 37] width 43 height 13
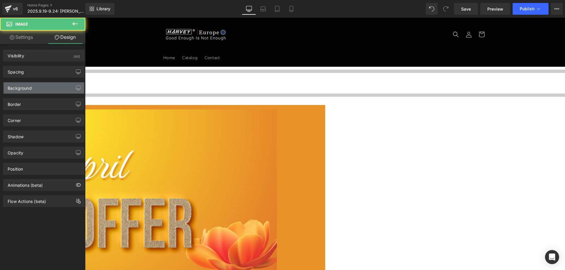
click at [34, 89] on div "Background" at bounding box center [44, 87] width 81 height 11
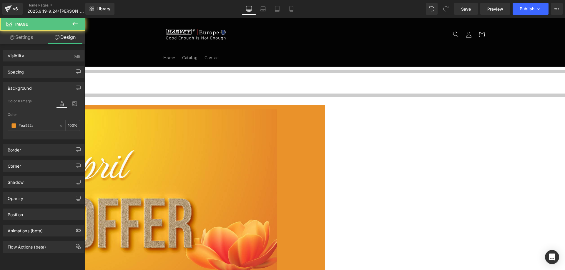
type input "#ea922a"
type input "100"
click at [37, 123] on input "#ea922a" at bounding box center [38, 125] width 38 height 6
paste input "141310"
type input "#141310"
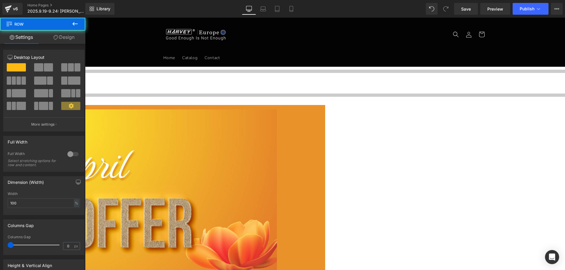
click at [64, 34] on link "Design" at bounding box center [64, 37] width 43 height 13
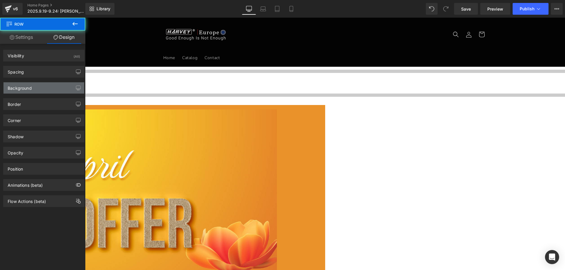
type input "#ea922a"
type input "100"
click at [22, 89] on div "Background" at bounding box center [20, 86] width 24 height 8
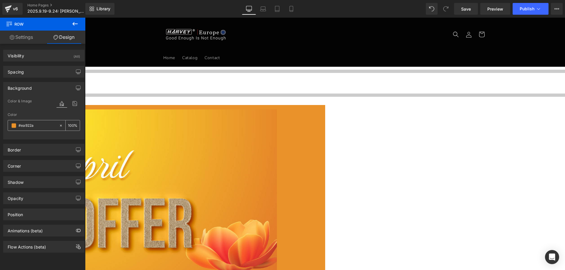
click at [37, 125] on input "#ea922a" at bounding box center [38, 125] width 38 height 6
paste input "141310"
type input "#141310"
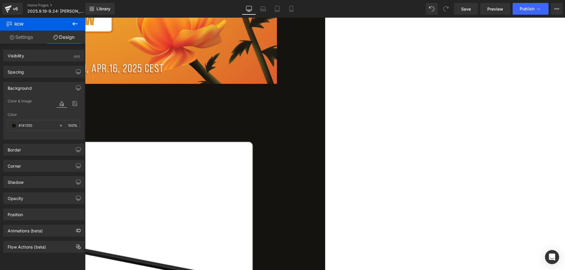
scroll to position [206, 0]
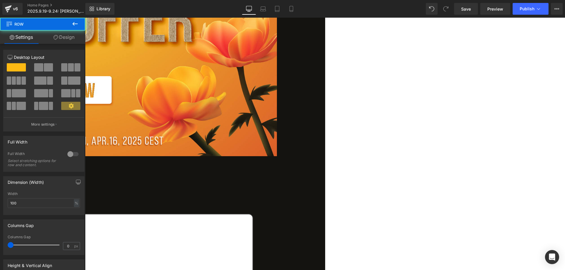
click at [85, 18] on span "Row" at bounding box center [85, 18] width 0 height 0
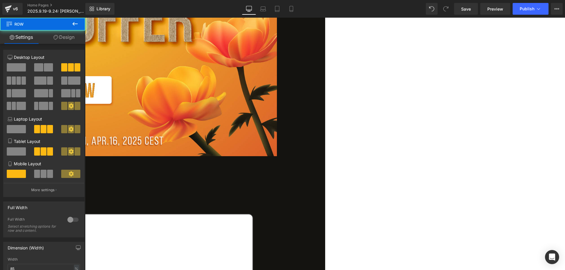
click at [67, 37] on link "Design" at bounding box center [64, 37] width 43 height 13
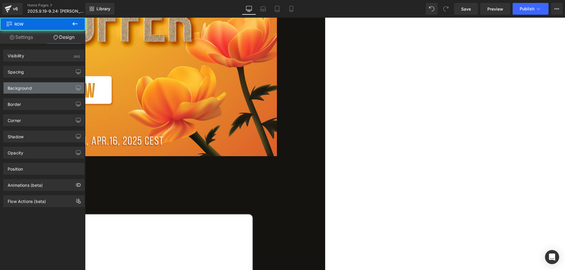
drag, startPoint x: 30, startPoint y: 86, endPoint x: 31, endPoint y: 93, distance: 7.2
click at [30, 86] on div "Background" at bounding box center [20, 86] width 24 height 8
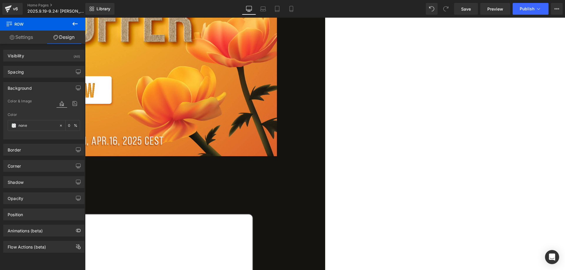
drag, startPoint x: 23, startPoint y: 37, endPoint x: 33, endPoint y: 38, distance: 10.6
click at [23, 37] on link "Settings" at bounding box center [21, 37] width 43 height 13
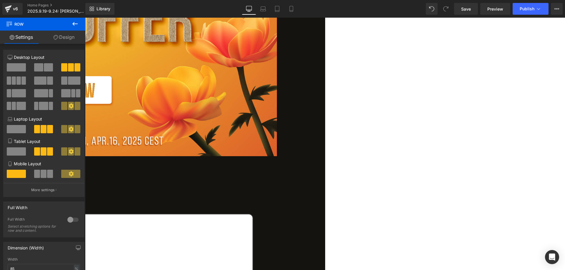
drag, startPoint x: 66, startPoint y: 39, endPoint x: 64, endPoint y: 42, distance: 4.0
click at [66, 39] on link "Design" at bounding box center [64, 37] width 43 height 13
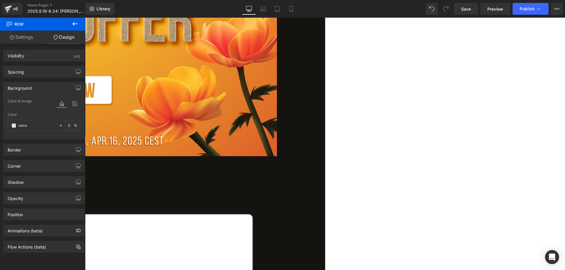
type input "0"
click at [26, 72] on div "Spacing" at bounding box center [44, 71] width 81 height 11
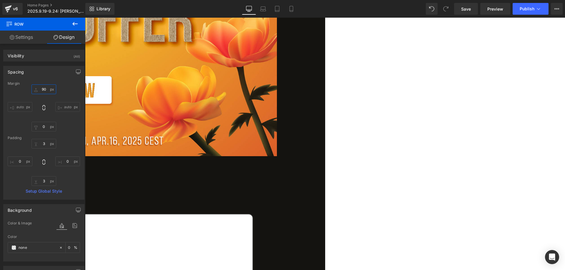
click at [45, 90] on input "90" at bounding box center [43, 89] width 25 height 10
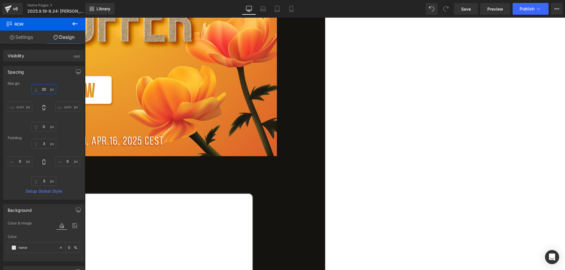
type input "20"
click at [76, 26] on icon at bounding box center [74, 23] width 7 height 7
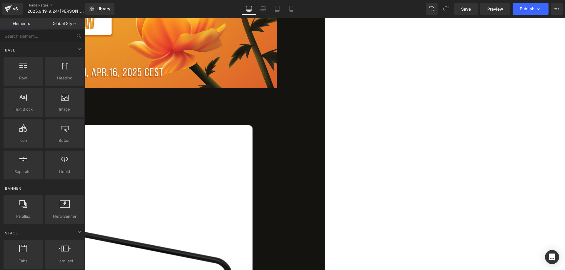
scroll to position [353, 0]
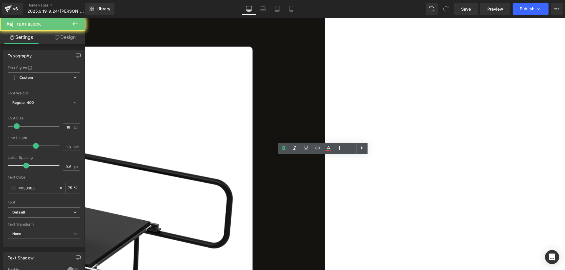
drag, startPoint x: 339, startPoint y: 171, endPoint x: 306, endPoint y: 170, distance: 33.2
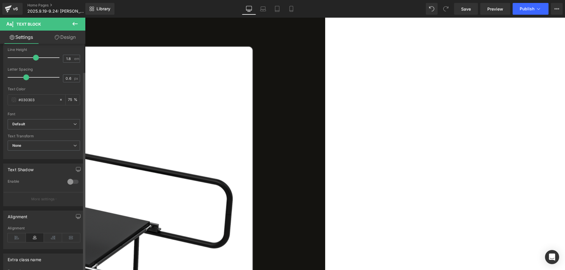
scroll to position [146, 0]
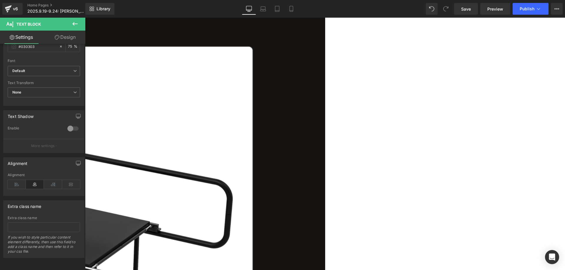
click at [74, 25] on icon at bounding box center [74, 23] width 7 height 7
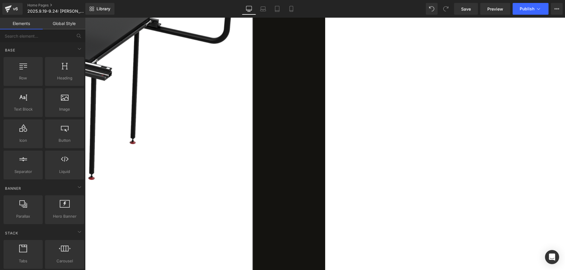
scroll to position [529, 0]
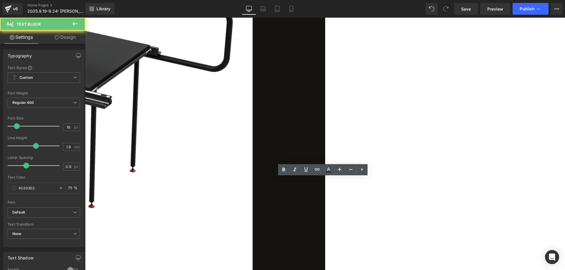
drag, startPoint x: 354, startPoint y: 184, endPoint x: 311, endPoint y: 184, distance: 42.9
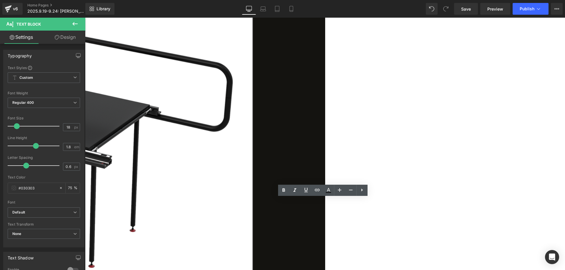
scroll to position [382, 0]
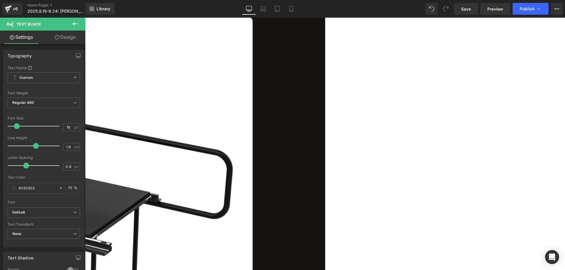
drag, startPoint x: 240, startPoint y: 141, endPoint x: 161, endPoint y: 132, distance: 79.9
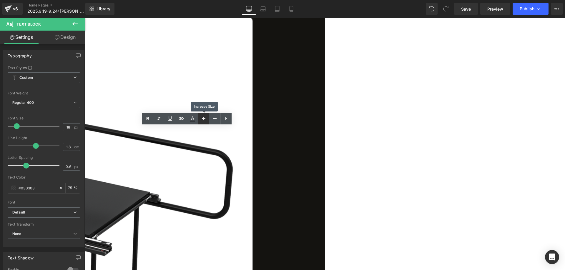
click at [205, 120] on icon at bounding box center [203, 118] width 7 height 7
click at [214, 120] on icon at bounding box center [214, 118] width 7 height 7
type input "18"
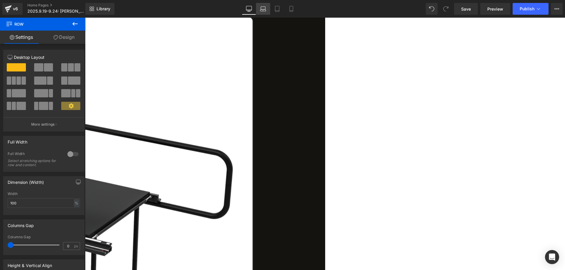
click at [259, 11] on link "Laptop" at bounding box center [263, 9] width 14 height 12
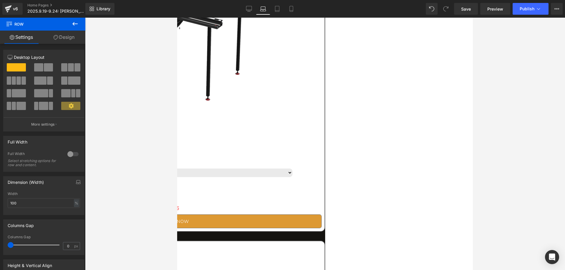
scroll to position [441, 0]
click at [275, 10] on icon at bounding box center [277, 9] width 6 height 6
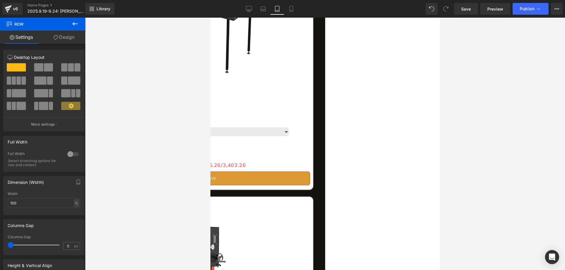
scroll to position [353, 0]
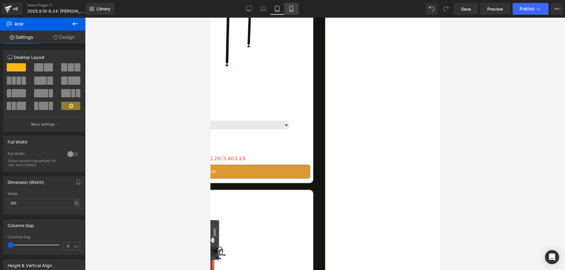
click at [292, 7] on icon at bounding box center [291, 9] width 6 height 6
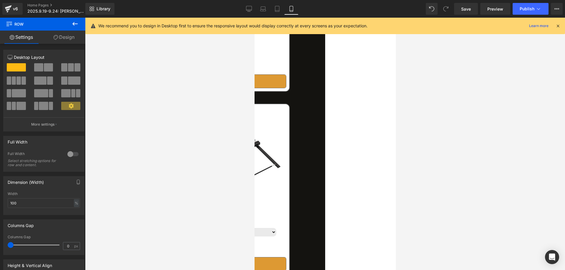
scroll to position [1177, 0]
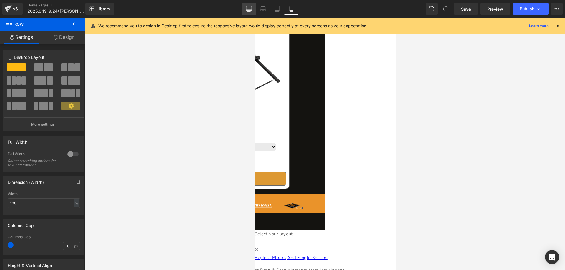
click at [248, 12] on link "Desktop" at bounding box center [249, 9] width 14 height 12
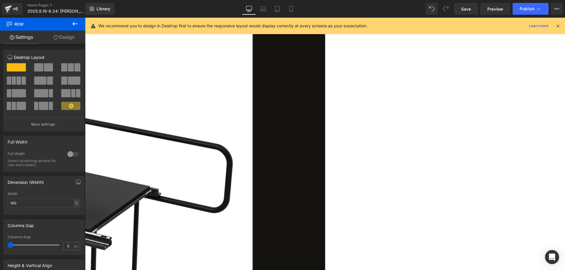
scroll to position [500, 0]
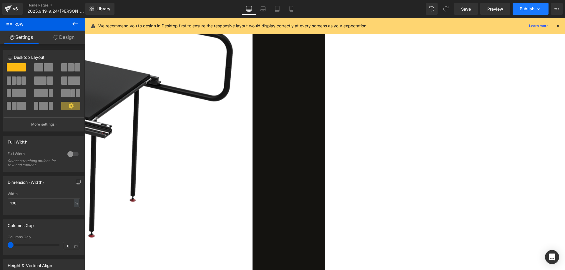
click at [527, 8] on span "Publish" at bounding box center [526, 8] width 15 height 5
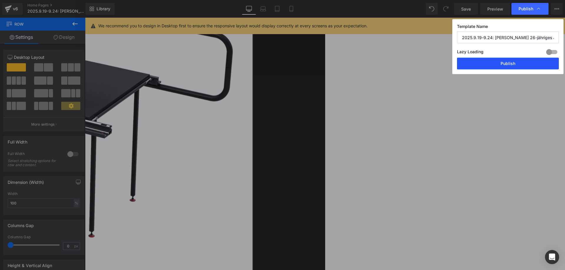
click at [491, 62] on button "Publish" at bounding box center [508, 64] width 102 height 12
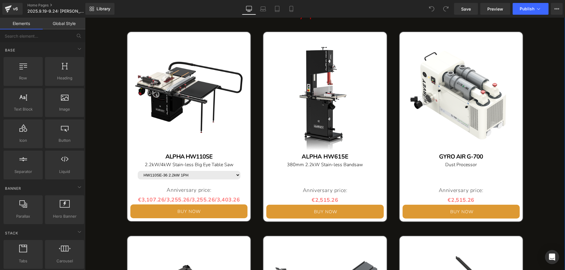
scroll to position [382, 0]
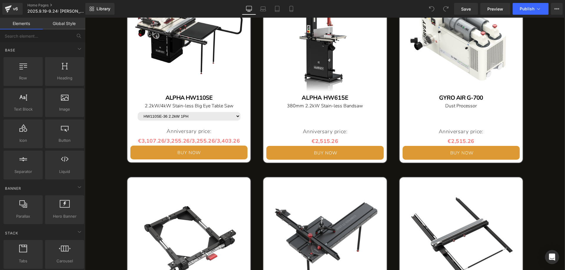
drag, startPoint x: 225, startPoint y: 141, endPoint x: 235, endPoint y: 140, distance: 10.4
click at [225, 141] on span "€3,107.26/3,255.26/3,255.26/3,403.26" at bounding box center [189, 140] width 102 height 7
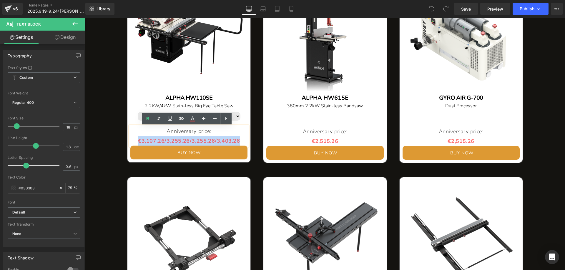
drag, startPoint x: 240, startPoint y: 140, endPoint x: 131, endPoint y: 140, distance: 108.5
click at [131, 140] on p "Anniversary price: €3,107.26/3,255.26/3,255.26/3,403.26" at bounding box center [188, 135] width 117 height 19
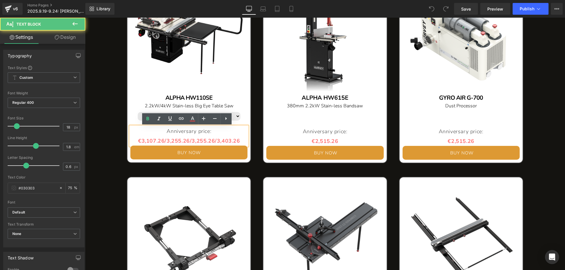
click at [189, 133] on p "Anniversary price: €3,107.26/3,255.26/3,255.26/3,403.26" at bounding box center [188, 135] width 117 height 19
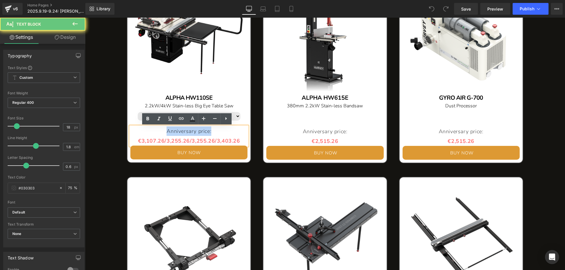
drag, startPoint x: 212, startPoint y: 132, endPoint x: 158, endPoint y: 132, distance: 53.8
click at [158, 132] on p "Anniversary price: €3,107.26/3,255.26/3,255.26/3,403.26" at bounding box center [188, 135] width 117 height 19
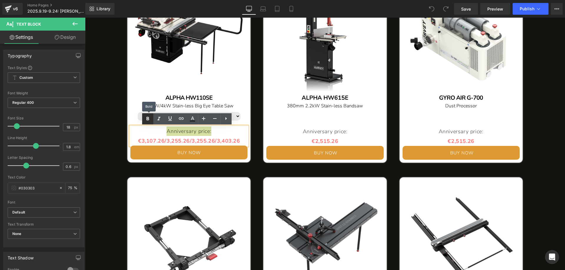
click at [145, 117] on icon at bounding box center [147, 118] width 7 height 7
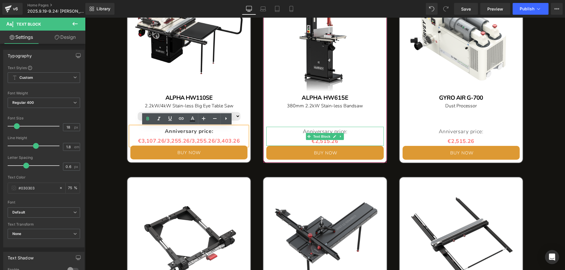
click at [351, 131] on p "Anniversary price:" at bounding box center [324, 131] width 117 height 9
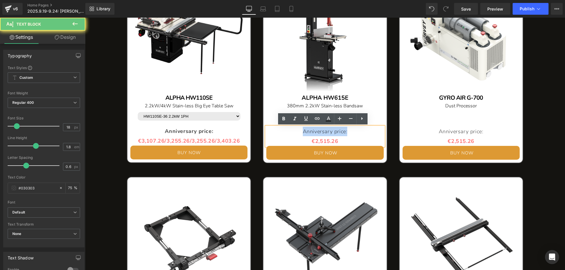
drag, startPoint x: 352, startPoint y: 132, endPoint x: 294, endPoint y: 132, distance: 58.2
click at [294, 132] on p "Anniversary price:" at bounding box center [324, 131] width 117 height 9
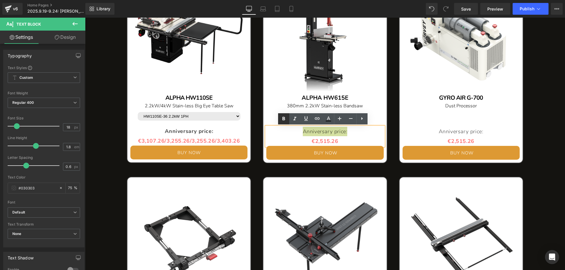
click at [284, 117] on icon at bounding box center [283, 118] width 7 height 7
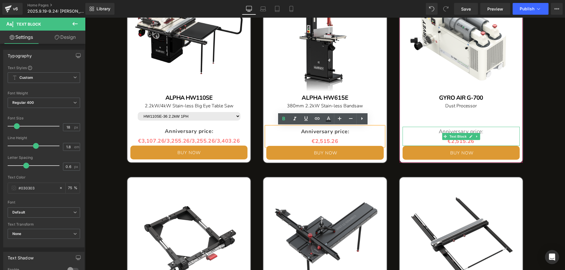
click at [492, 132] on p "Anniversary price:" at bounding box center [460, 131] width 117 height 9
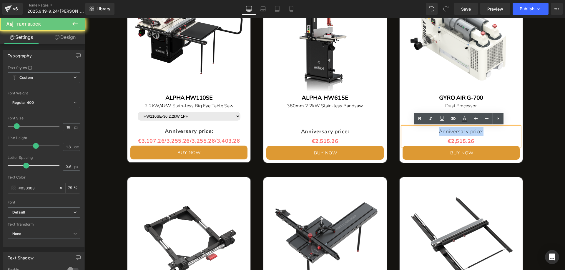
drag, startPoint x: 487, startPoint y: 132, endPoint x: 422, endPoint y: 132, distance: 65.3
click at [422, 132] on p "Anniversary price:" at bounding box center [460, 131] width 117 height 9
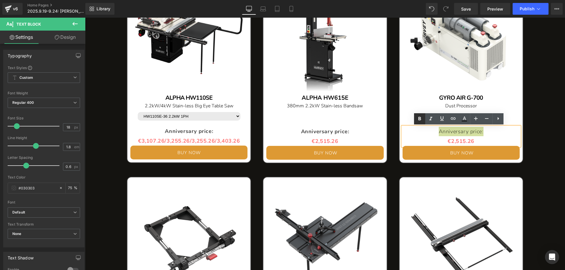
click at [422, 119] on icon at bounding box center [419, 118] width 7 height 7
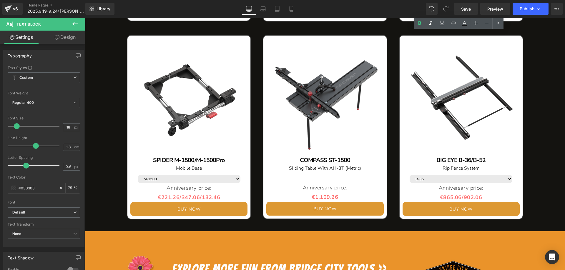
scroll to position [529, 0]
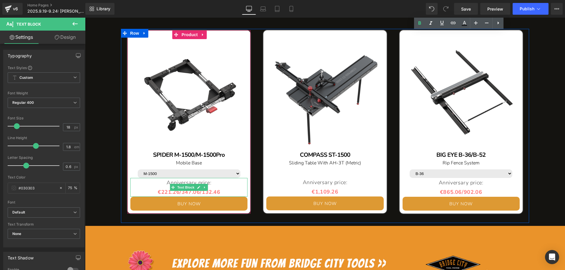
click at [217, 183] on p "Anniversary price:" at bounding box center [188, 182] width 117 height 9
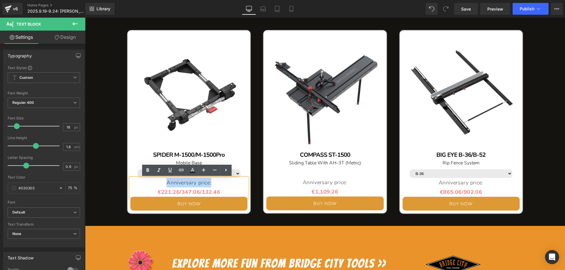
drag, startPoint x: 201, startPoint y: 183, endPoint x: 164, endPoint y: 183, distance: 37.9
click at [164, 183] on p "Anniversary price:" at bounding box center [188, 182] width 117 height 9
click at [148, 172] on icon at bounding box center [147, 170] width 7 height 7
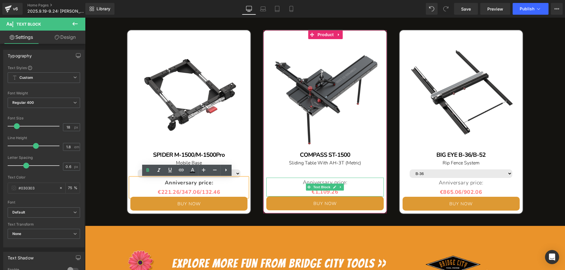
click at [352, 182] on p "Anniversary price:" at bounding box center [324, 182] width 117 height 9
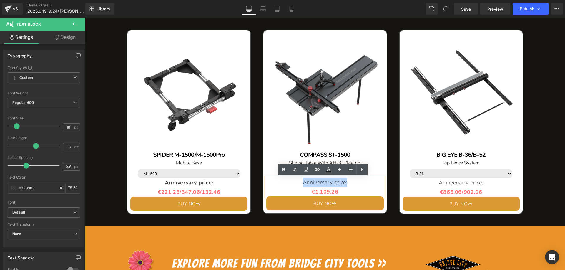
drag, startPoint x: 352, startPoint y: 182, endPoint x: 288, endPoint y: 178, distance: 63.9
click at [297, 182] on p "Anniversary price:" at bounding box center [324, 182] width 117 height 9
click at [281, 171] on icon at bounding box center [283, 169] width 7 height 7
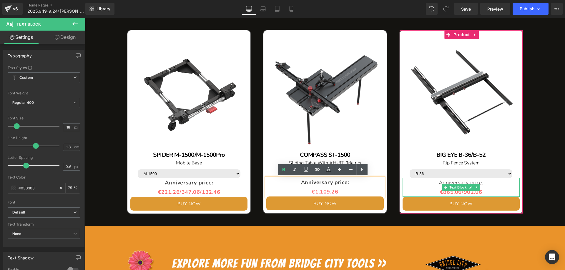
click at [492, 184] on p "Anniversary price:" at bounding box center [460, 182] width 117 height 9
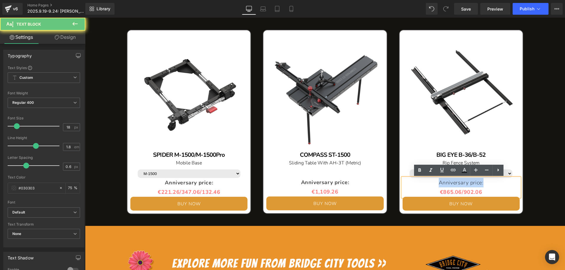
drag, startPoint x: 473, startPoint y: 181, endPoint x: 423, endPoint y: 178, distance: 50.1
click at [427, 181] on p "Anniversary price:" at bounding box center [460, 182] width 117 height 9
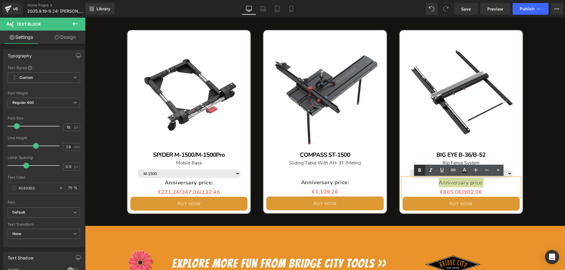
drag, startPoint x: 420, startPoint y: 171, endPoint x: 421, endPoint y: 166, distance: 5.3
click at [420, 171] on icon at bounding box center [419, 170] width 3 height 4
click at [529, 9] on span "Publish" at bounding box center [526, 8] width 15 height 5
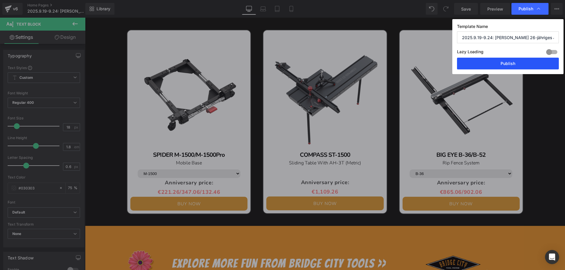
drag, startPoint x: 480, startPoint y: 63, endPoint x: 241, endPoint y: 58, distance: 238.9
click at [480, 63] on button "Publish" at bounding box center [508, 64] width 102 height 12
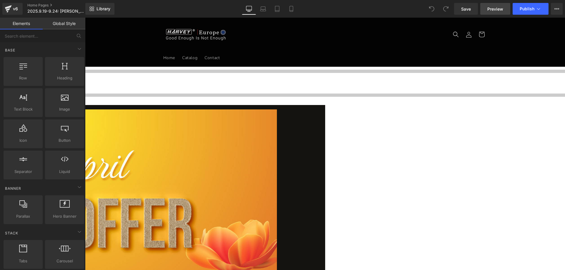
click at [501, 5] on link "Preview" at bounding box center [495, 9] width 30 height 12
